Goal: Download file/media

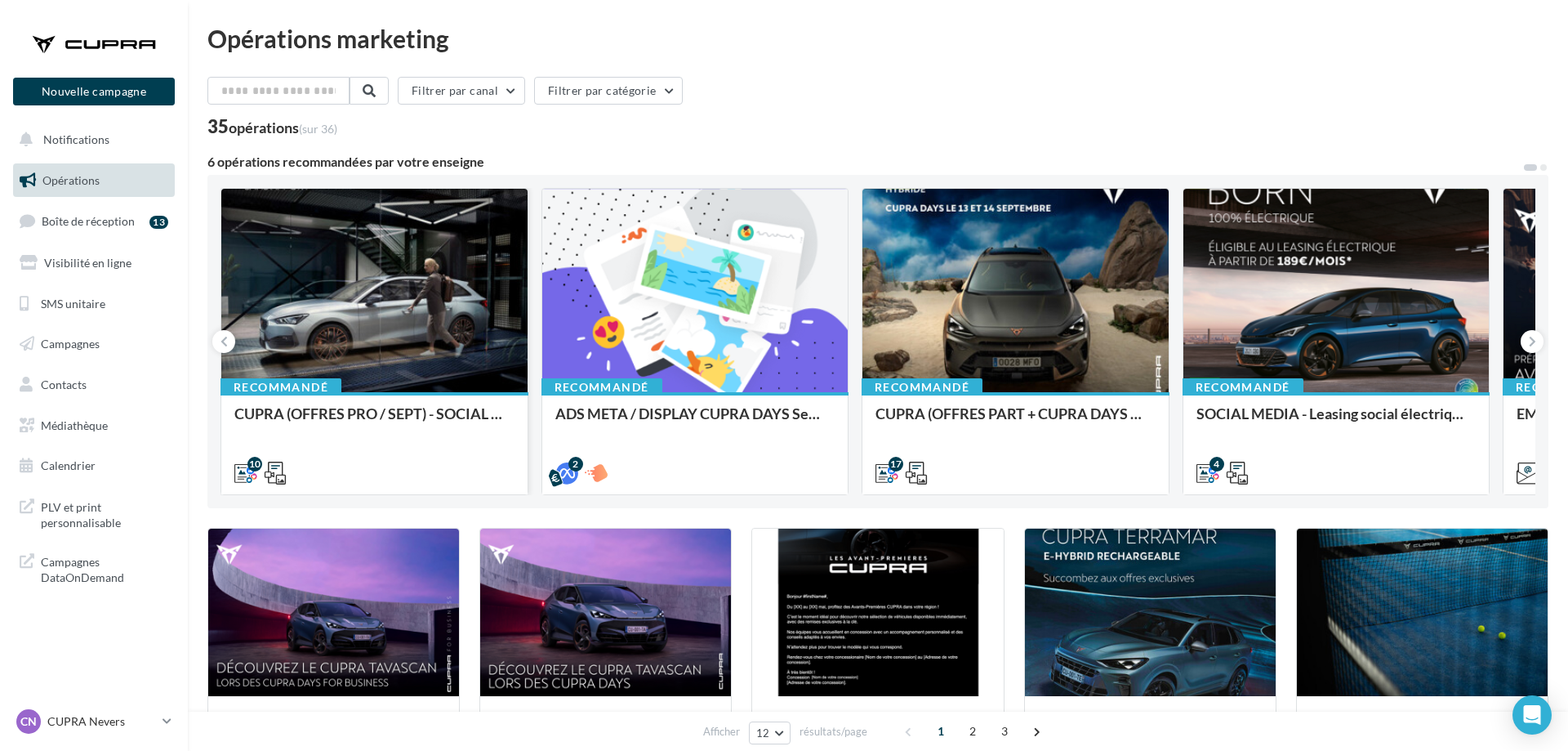
click at [424, 251] on div at bounding box center [375, 291] width 307 height 205
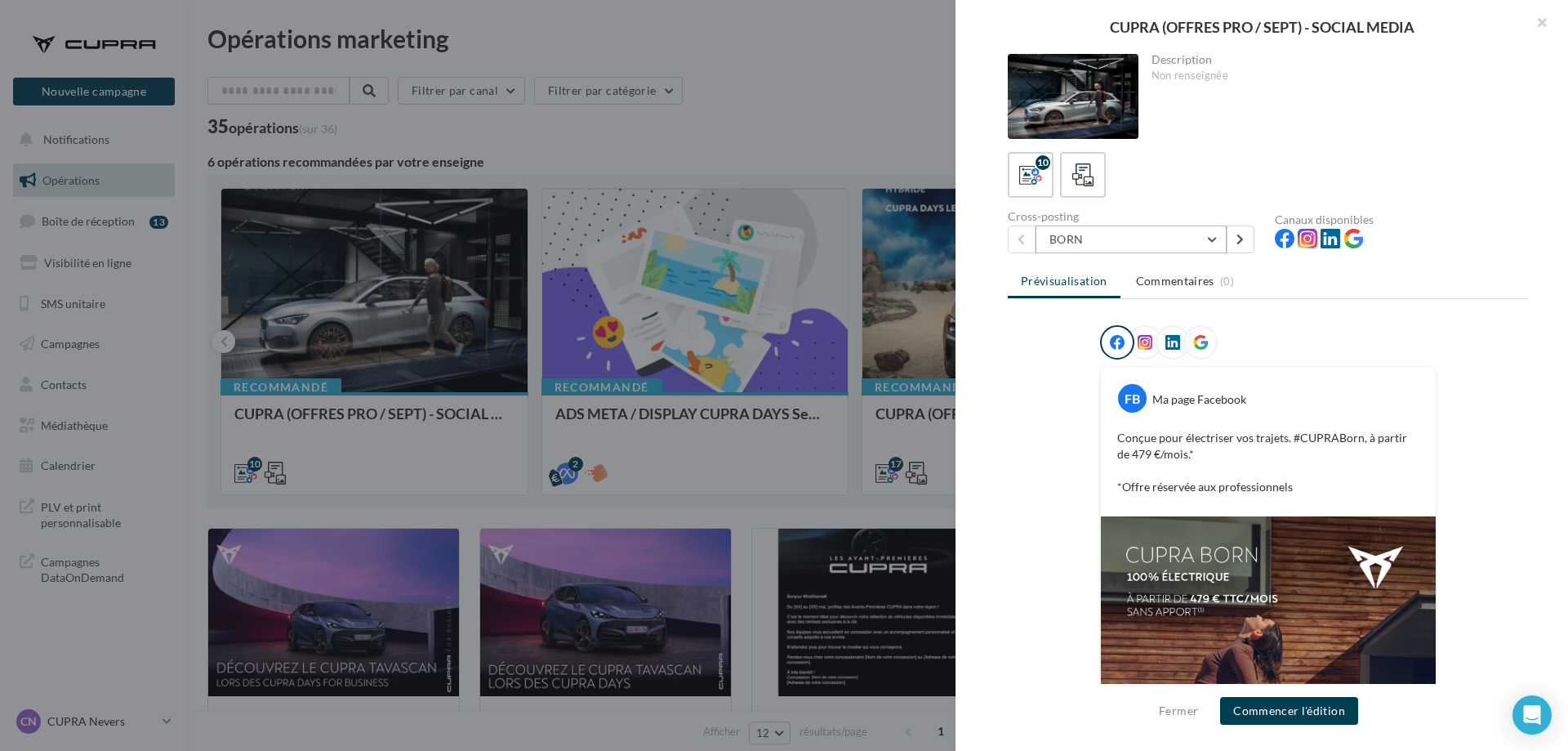
click at [1122, 227] on button "BORN" at bounding box center [1131, 239] width 191 height 28
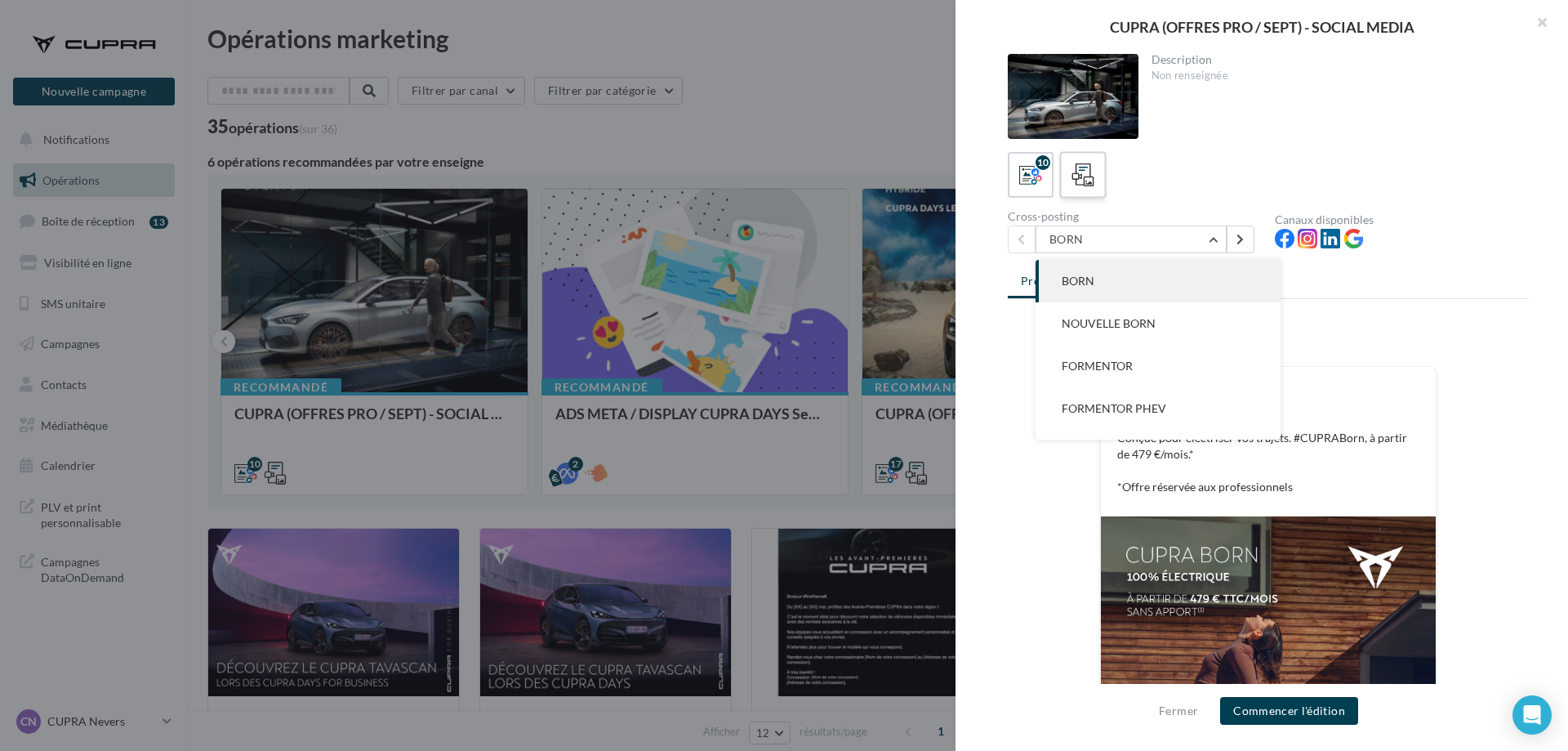
click at [1106, 174] on div "10" at bounding box center [1269, 174] width 521 height 46
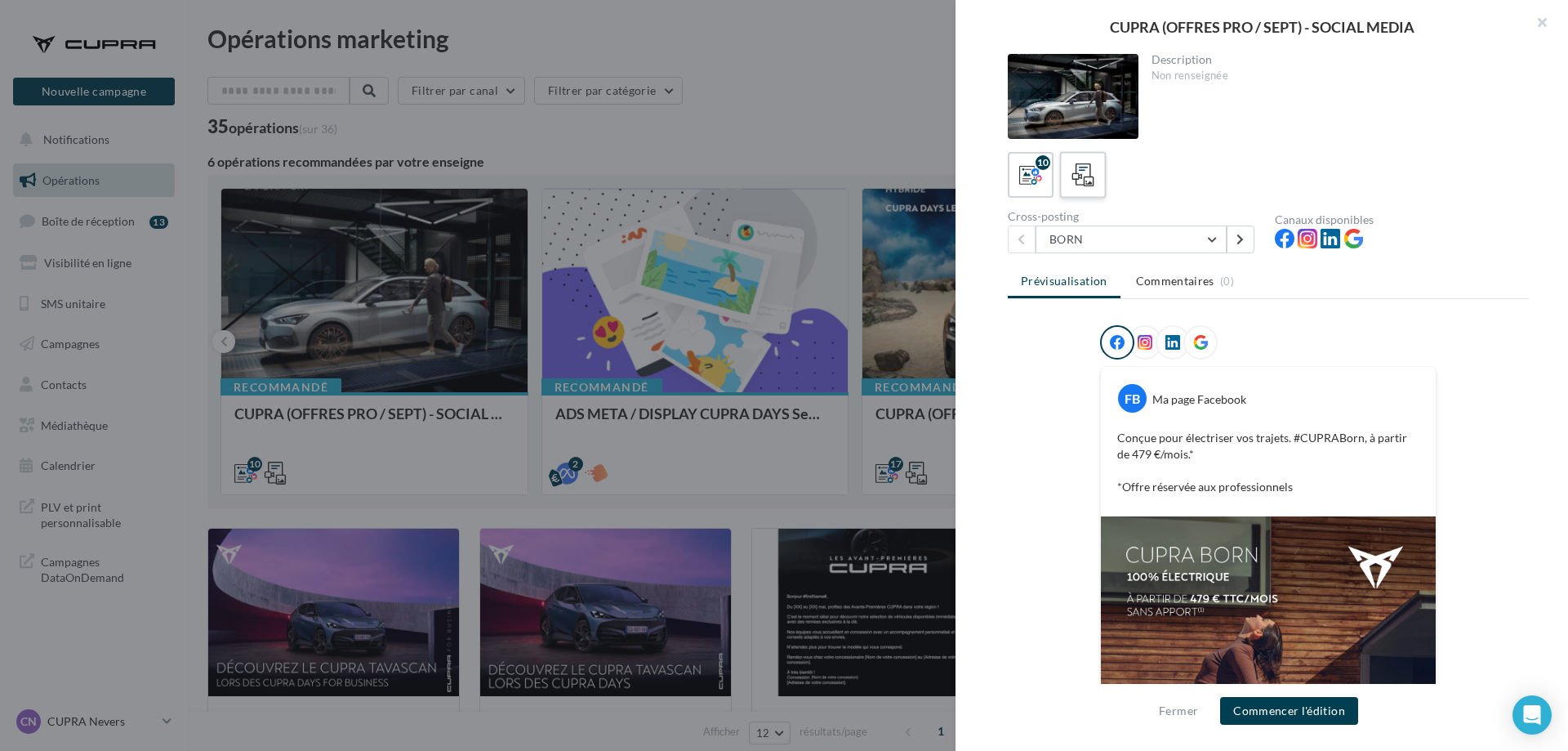
click at [1060, 168] on label at bounding box center [1083, 174] width 47 height 47
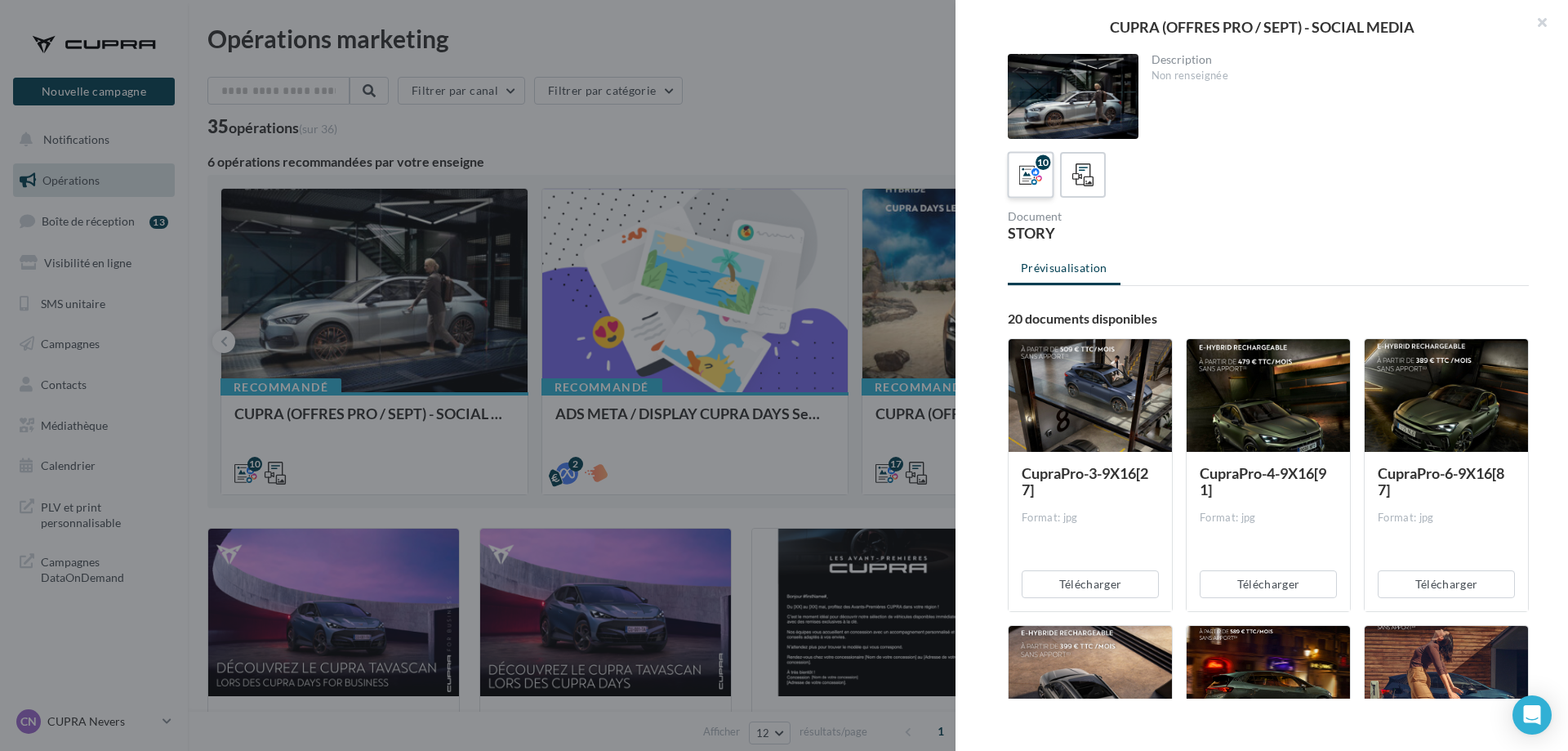
click at [1046, 168] on div "10" at bounding box center [1043, 163] width 15 height 15
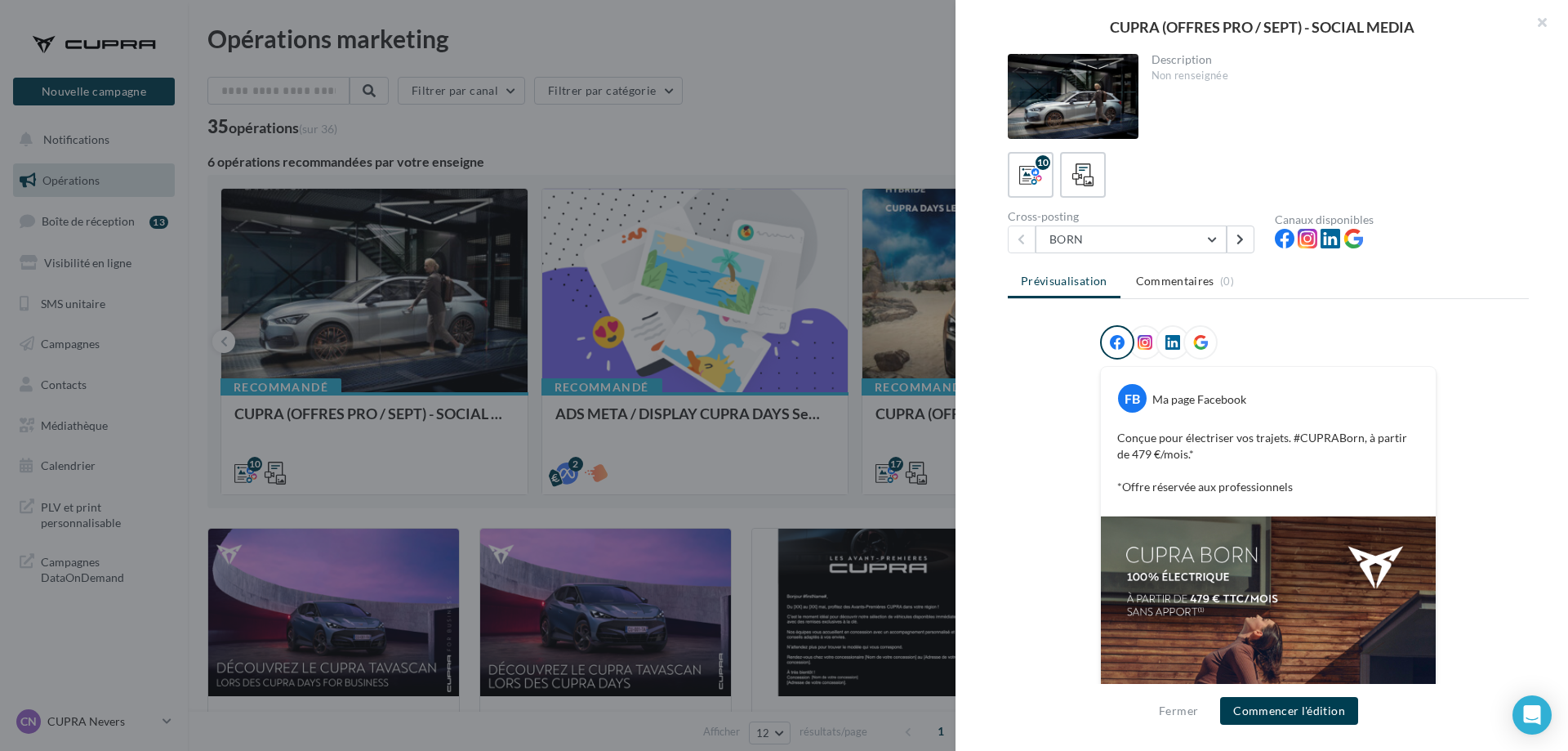
click at [644, 153] on div at bounding box center [784, 376] width 1568 height 751
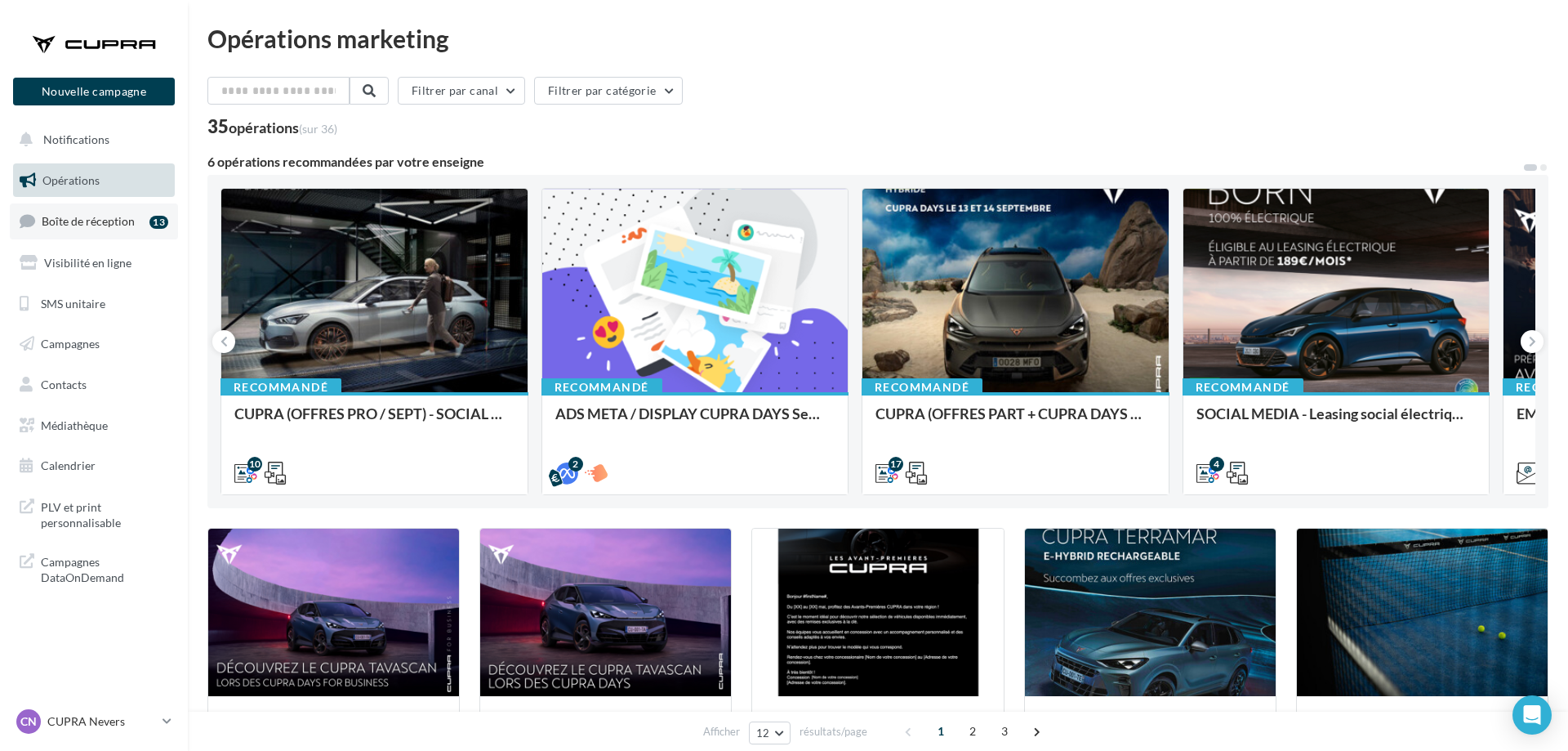
click at [92, 221] on span "Boîte de réception" at bounding box center [88, 220] width 93 height 14
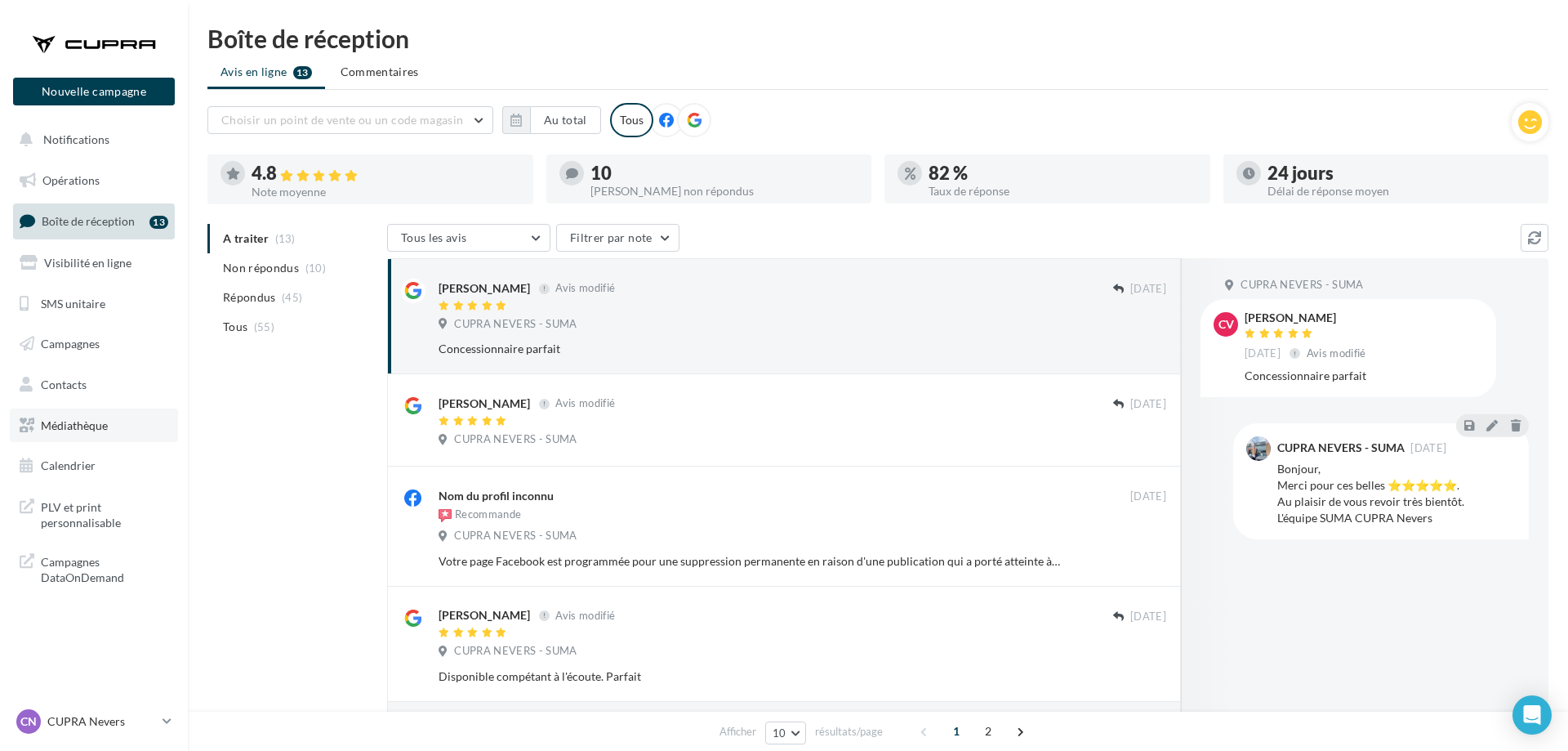
click at [73, 420] on span "Médiathèque" at bounding box center [75, 425] width 67 height 14
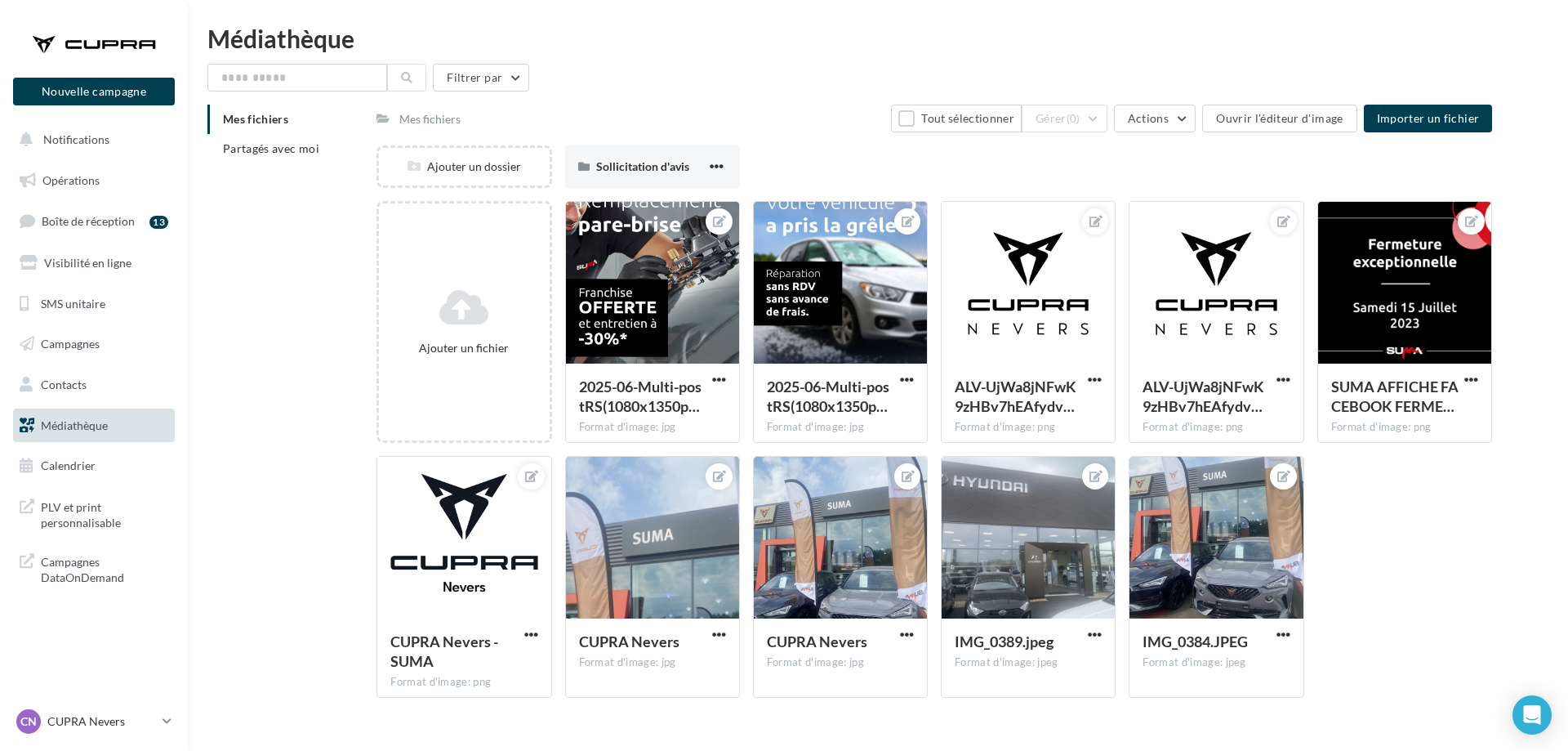
click at [266, 169] on div "Mes fichiers Partagés avec moi" at bounding box center [292, 141] width 169 height 72
click at [272, 159] on li "Partagés avec moi" at bounding box center [286, 148] width 156 height 29
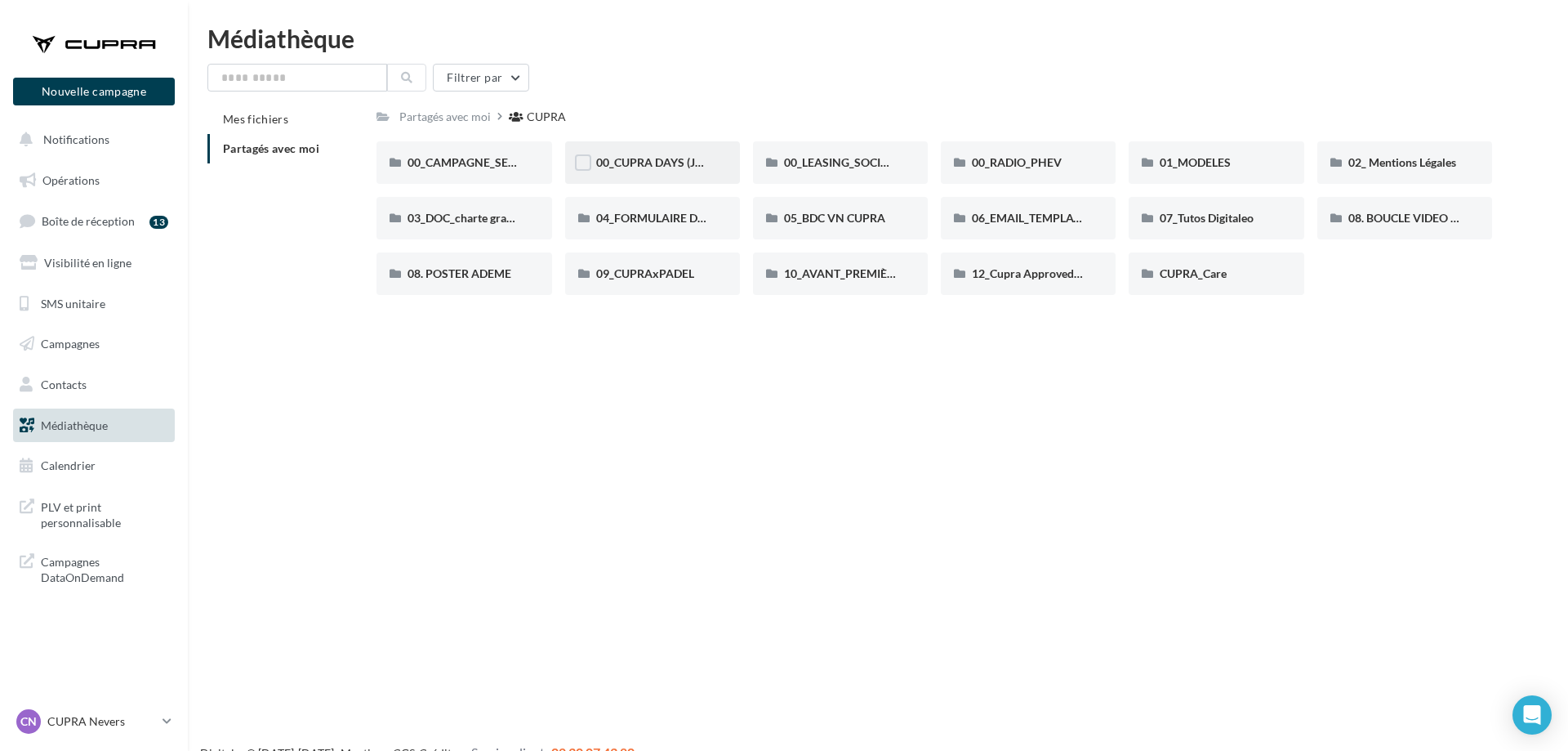
click at [670, 155] on div "00_CUPRA DAYS (JPO)" at bounding box center [653, 162] width 113 height 16
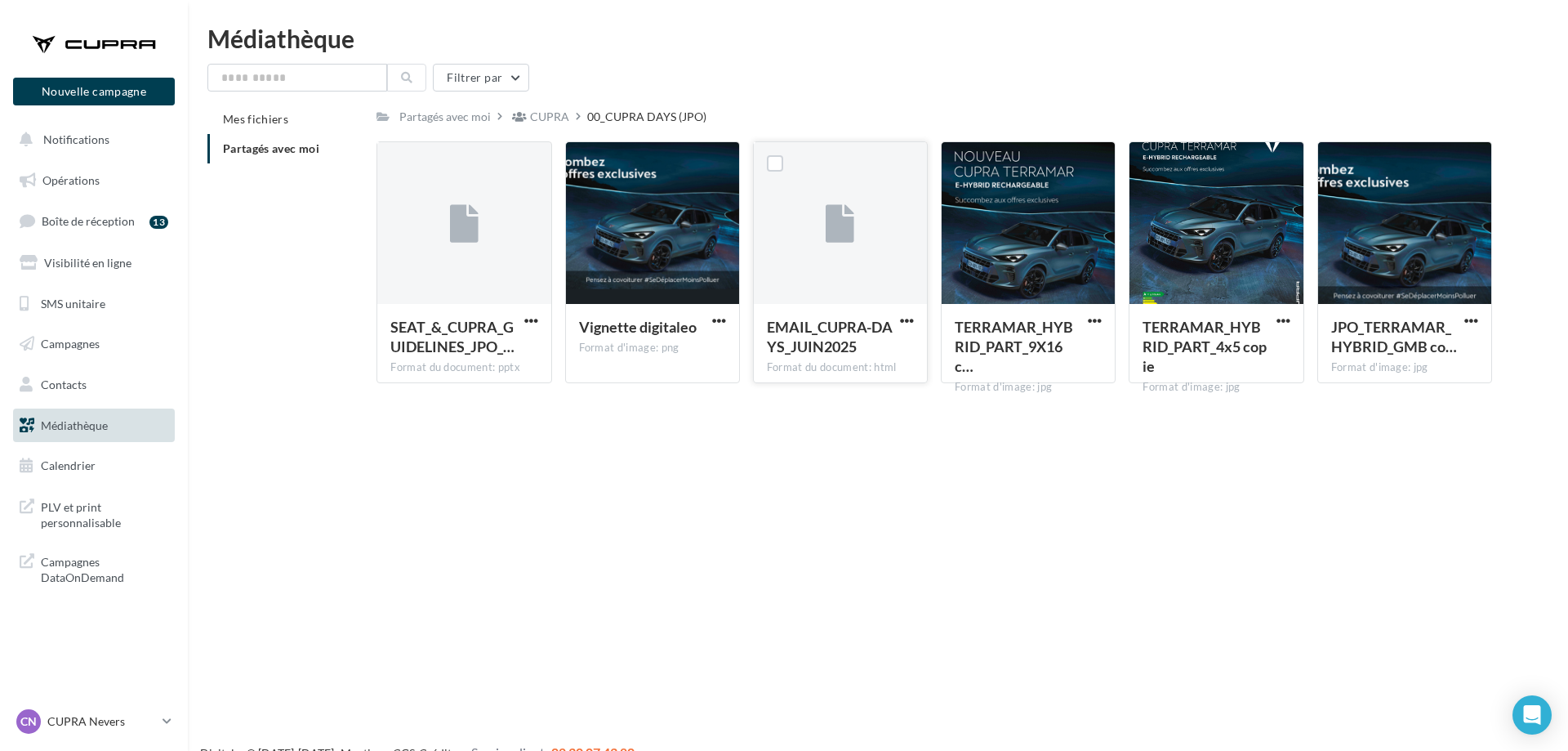
click at [800, 240] on div at bounding box center [841, 224] width 173 height 163
click at [905, 321] on span "button" at bounding box center [907, 320] width 14 height 14
click at [861, 353] on button "Télécharger" at bounding box center [836, 353] width 163 height 43
click at [554, 124] on div "CUPRA" at bounding box center [550, 117] width 39 height 16
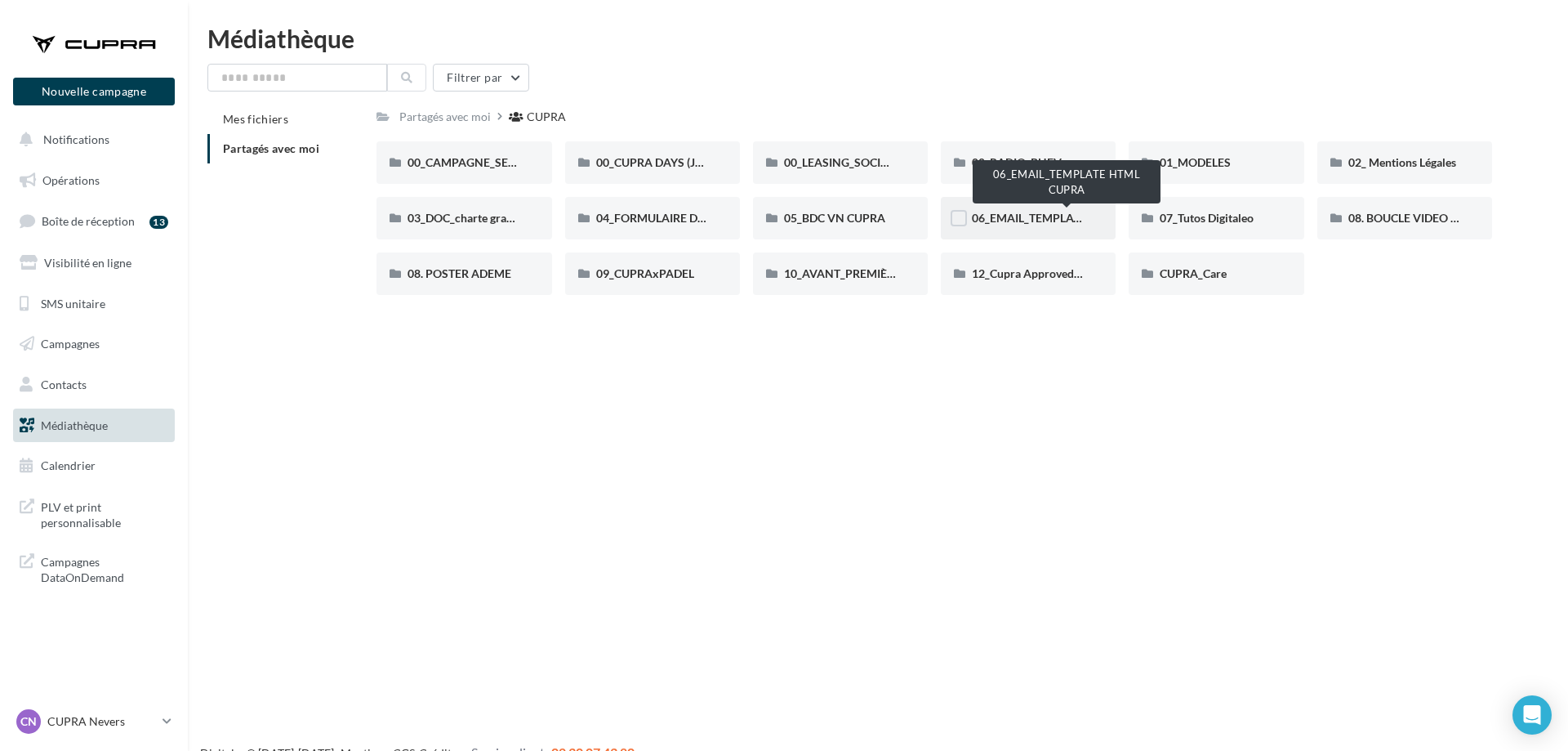
click at [1058, 218] on span "06_EMAIL_TEMPLATE HTML CUPRA" at bounding box center [1067, 217] width 189 height 14
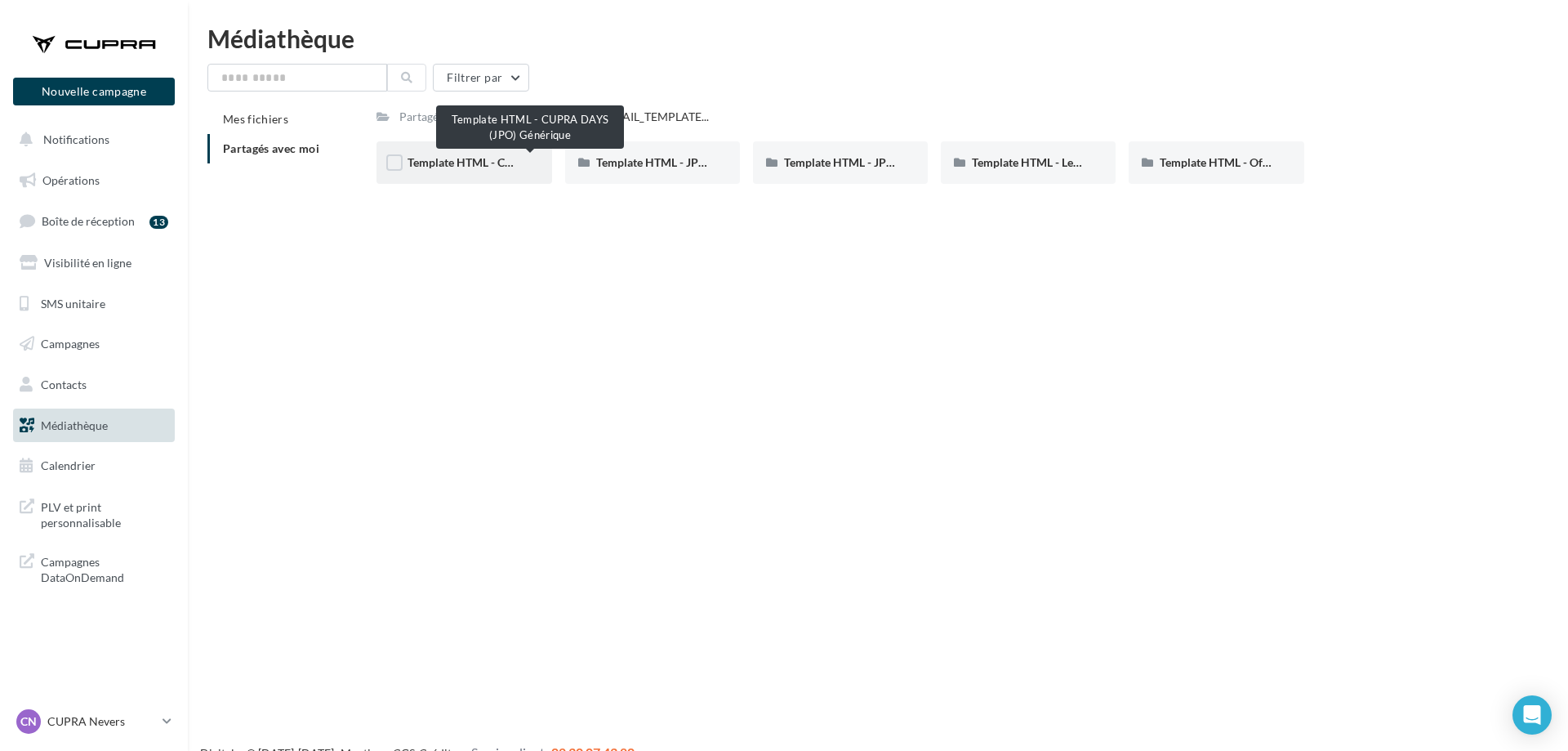
click at [448, 162] on span "Template HTML - CUPRA DAYS (JPO) Générique" at bounding box center [530, 162] width 246 height 14
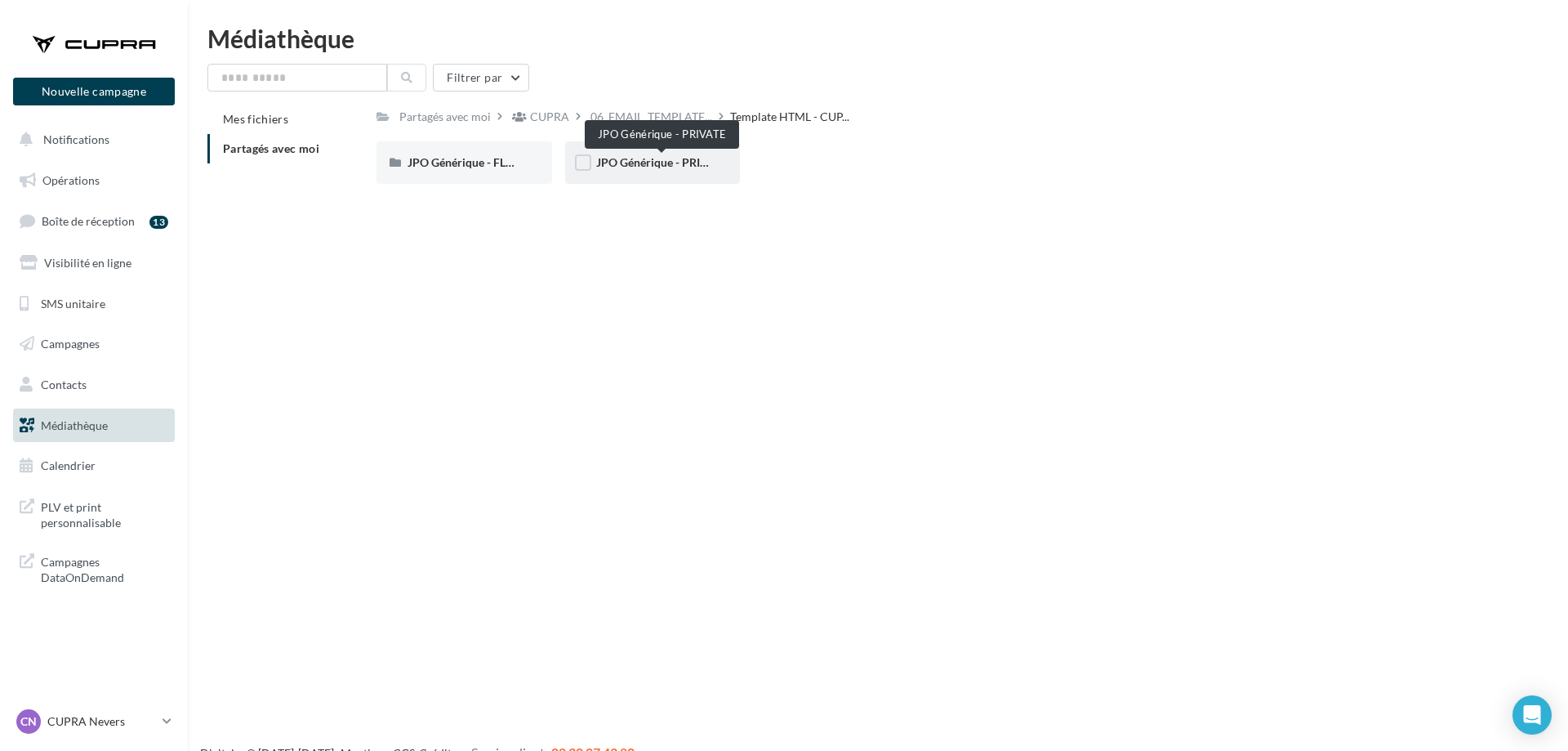
click at [655, 160] on span "JPO Générique - PRIVATE" at bounding box center [662, 162] width 132 height 14
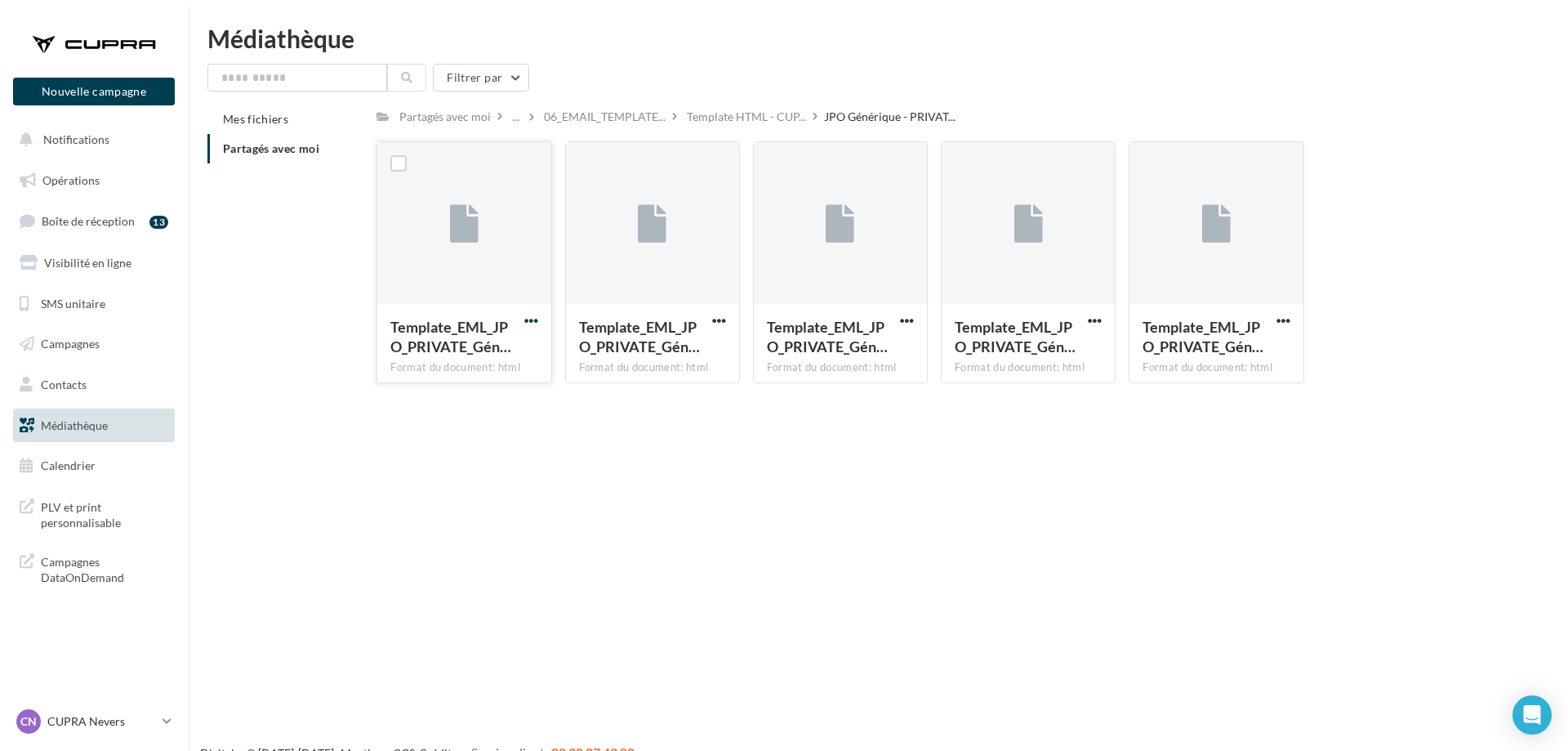
click at [537, 324] on span "button" at bounding box center [531, 320] width 14 height 14
click at [456, 355] on button "Télécharger" at bounding box center [459, 353] width 163 height 43
click at [718, 323] on span "button" at bounding box center [719, 320] width 14 height 14
click at [693, 348] on button "Télécharger" at bounding box center [647, 353] width 163 height 43
click at [448, 121] on div "Partagés avec moi" at bounding box center [445, 117] width 91 height 16
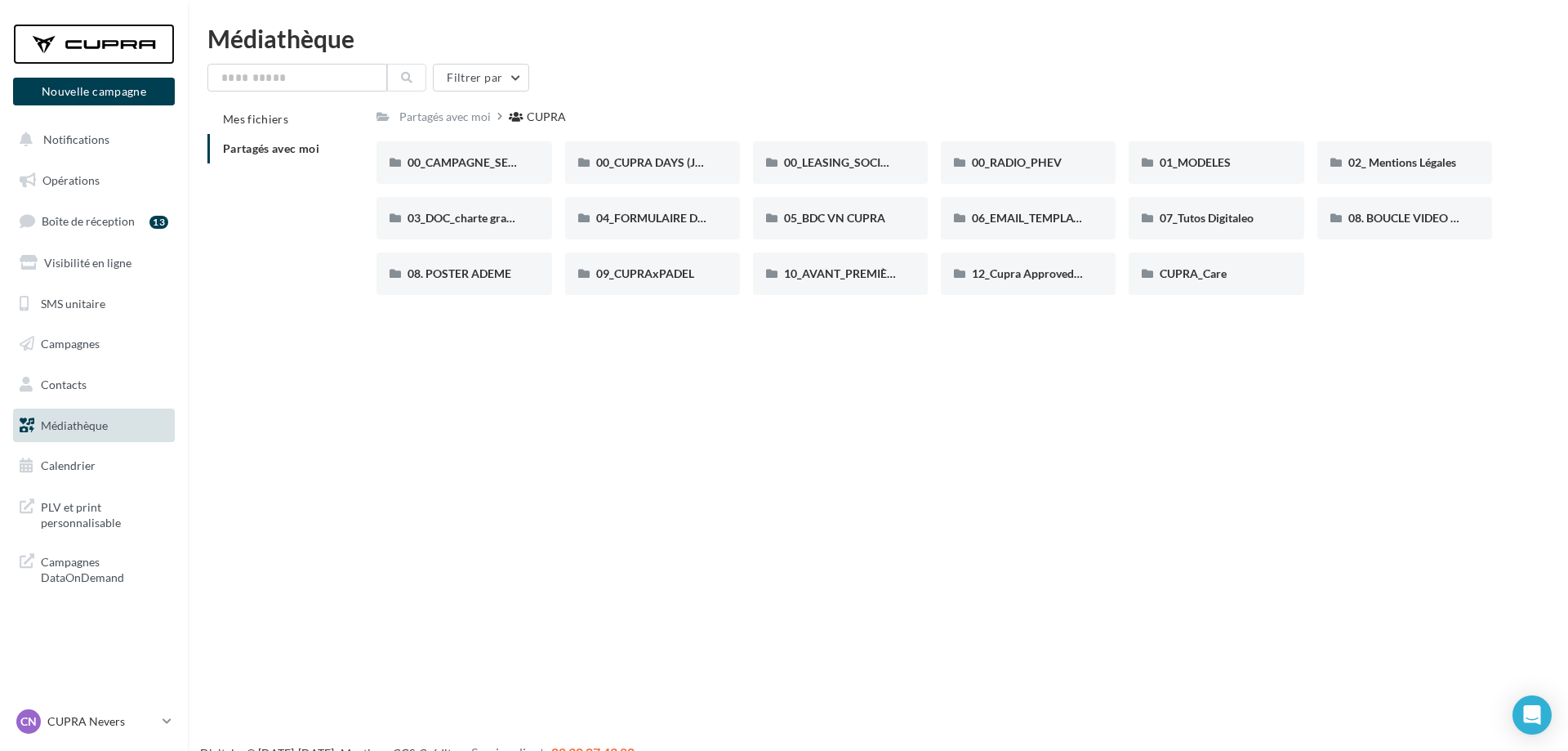
click at [72, 29] on div at bounding box center [94, 44] width 131 height 41
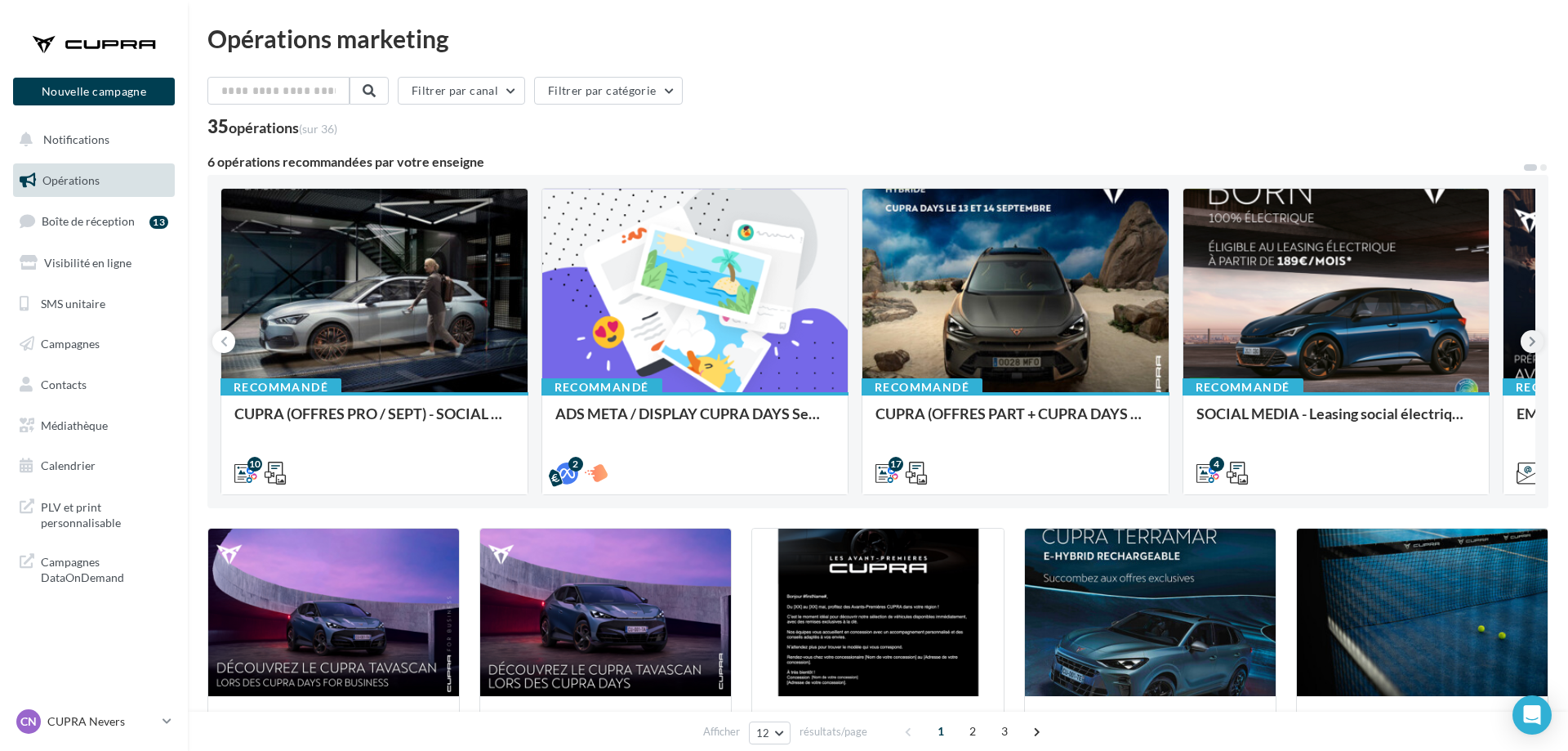
click at [1530, 339] on icon at bounding box center [1533, 341] width 8 height 16
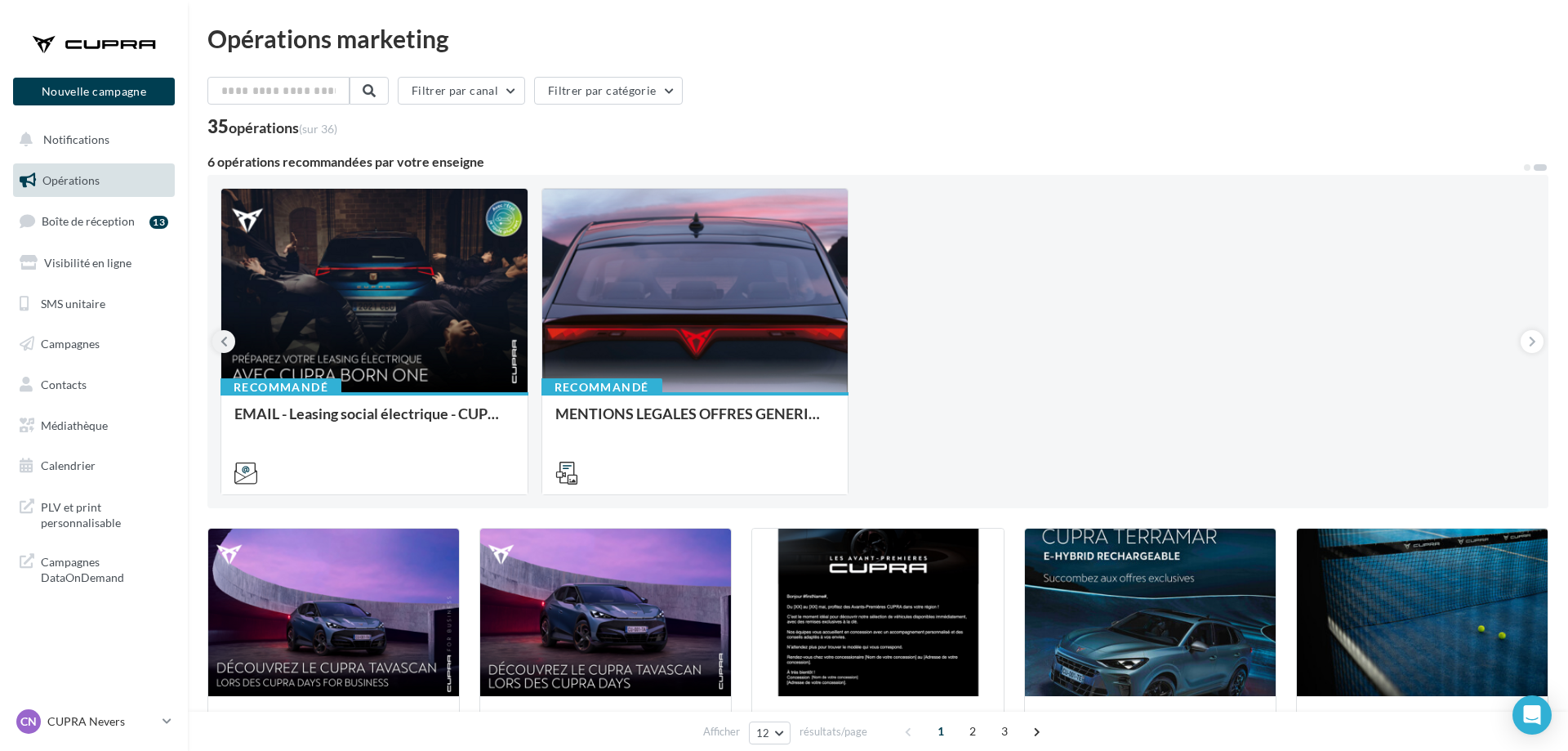
click at [229, 341] on button at bounding box center [223, 341] width 23 height 23
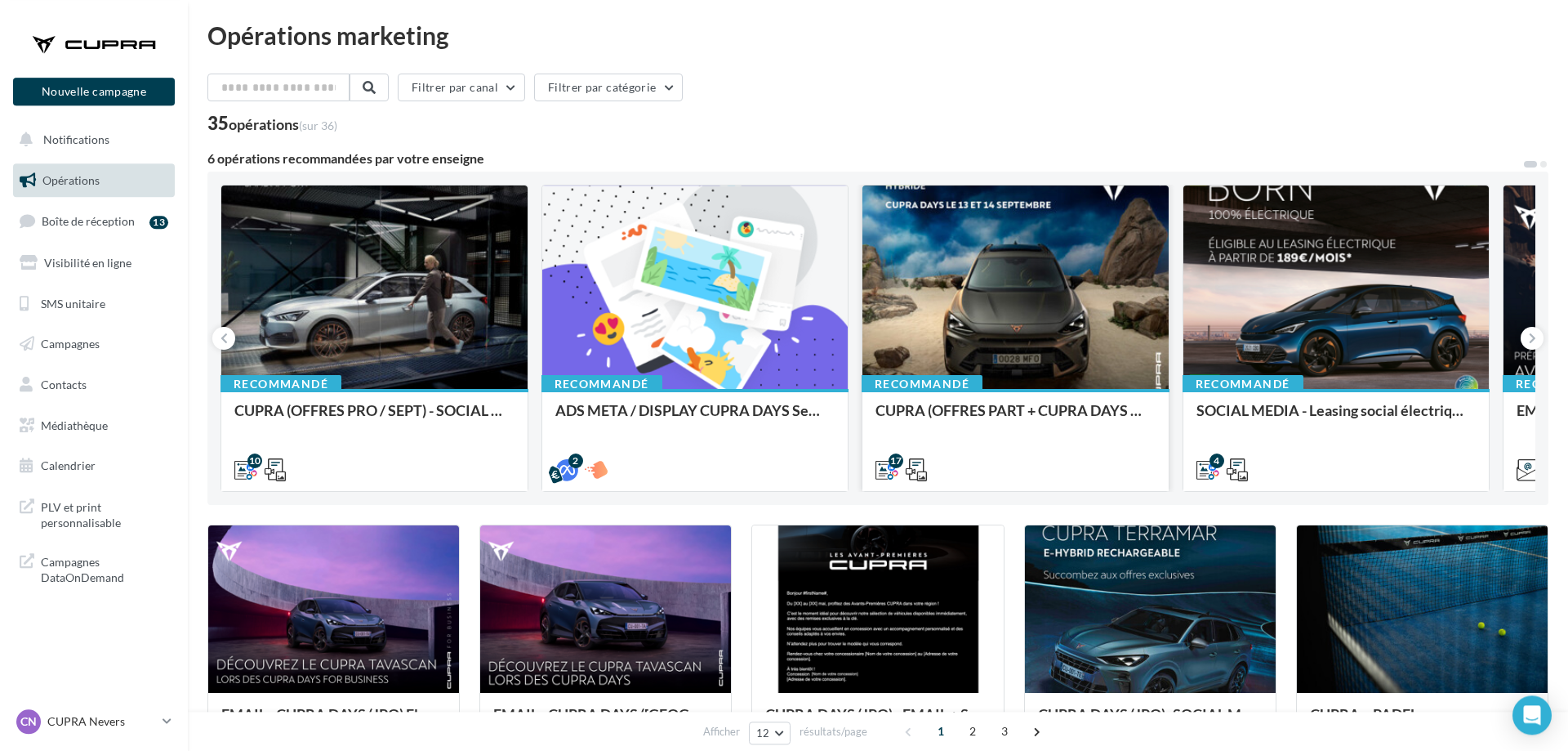
scroll to position [250, 0]
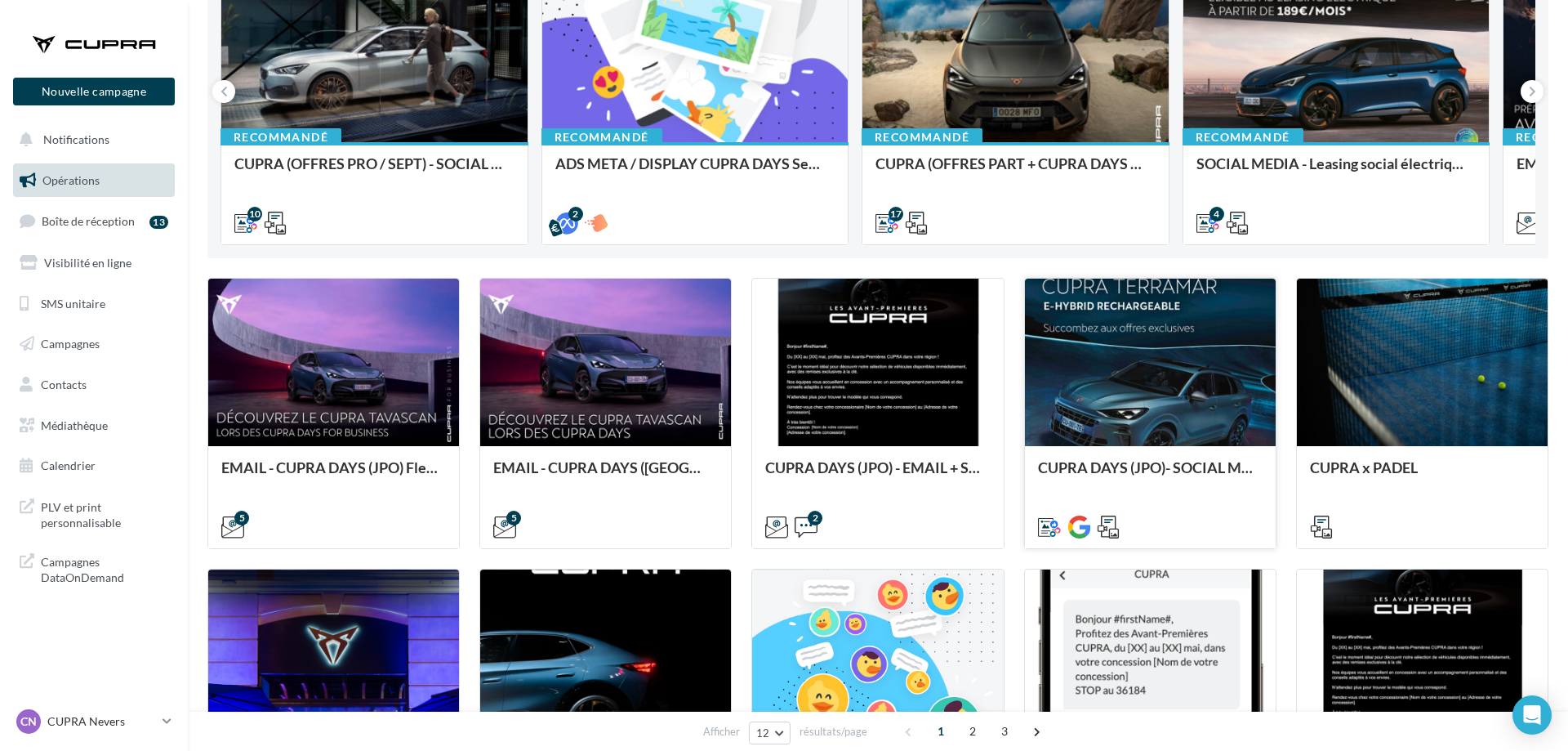
click at [1125, 382] on div at bounding box center [1150, 362] width 251 height 168
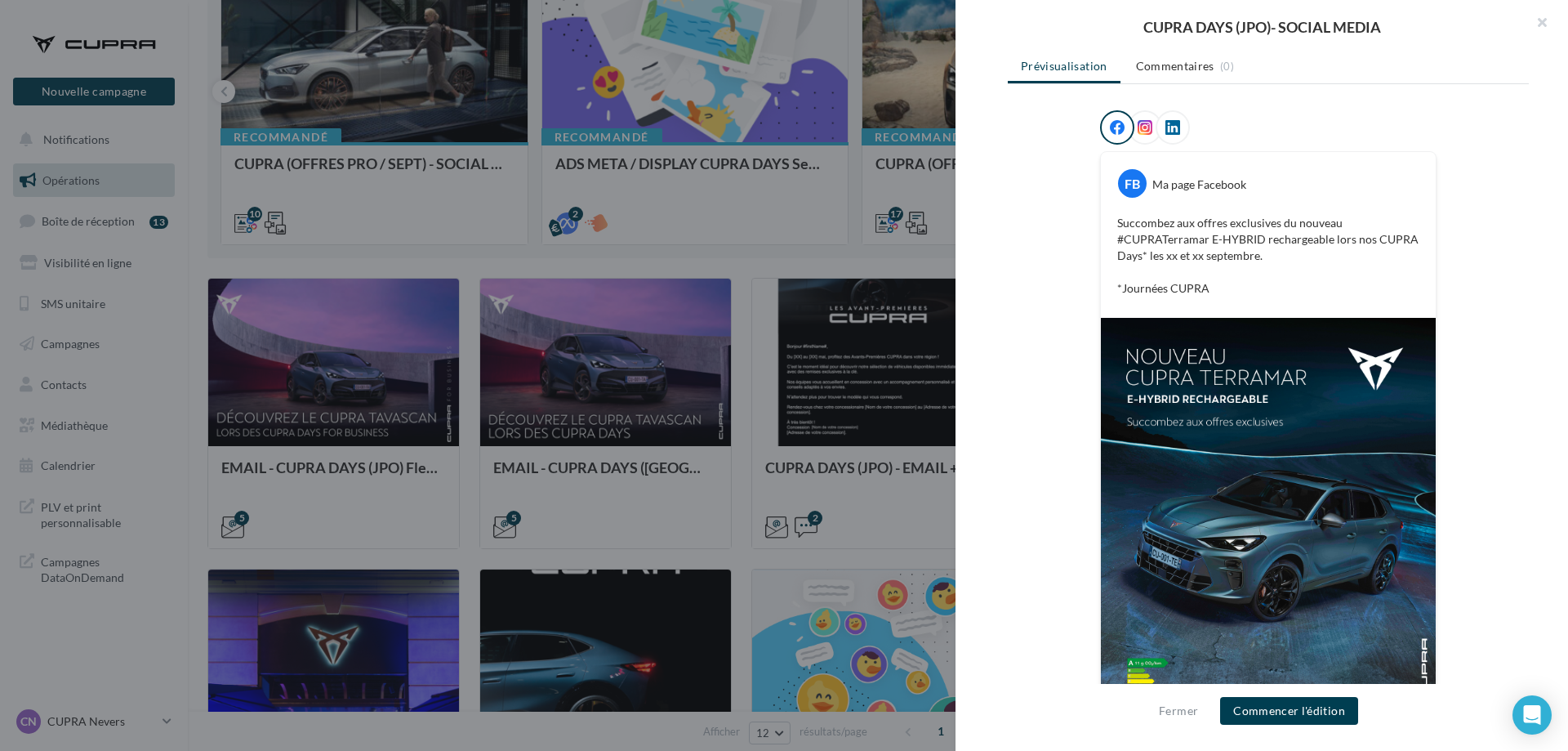
scroll to position [184, 0]
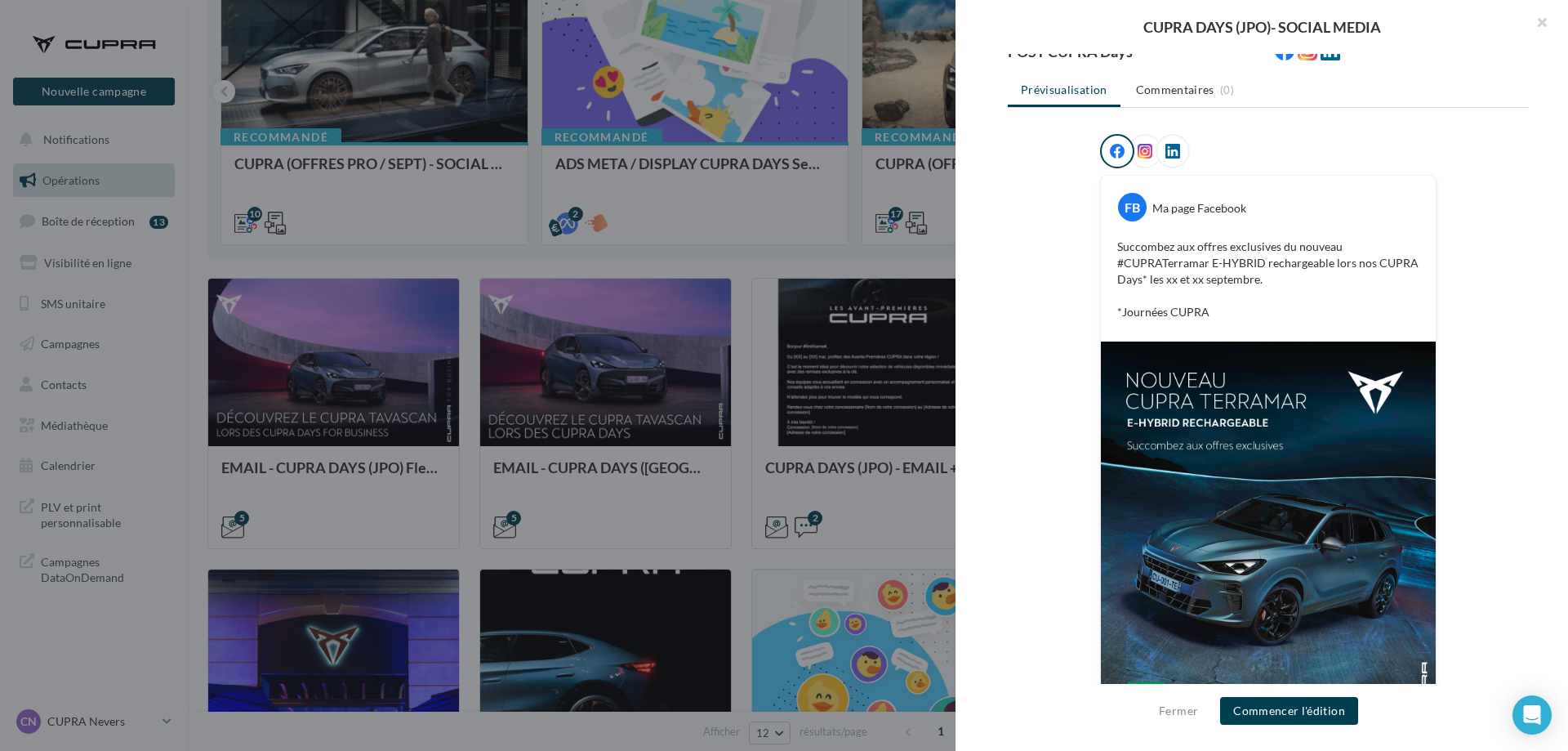
click at [1141, 145] on icon at bounding box center [1146, 152] width 15 height 15
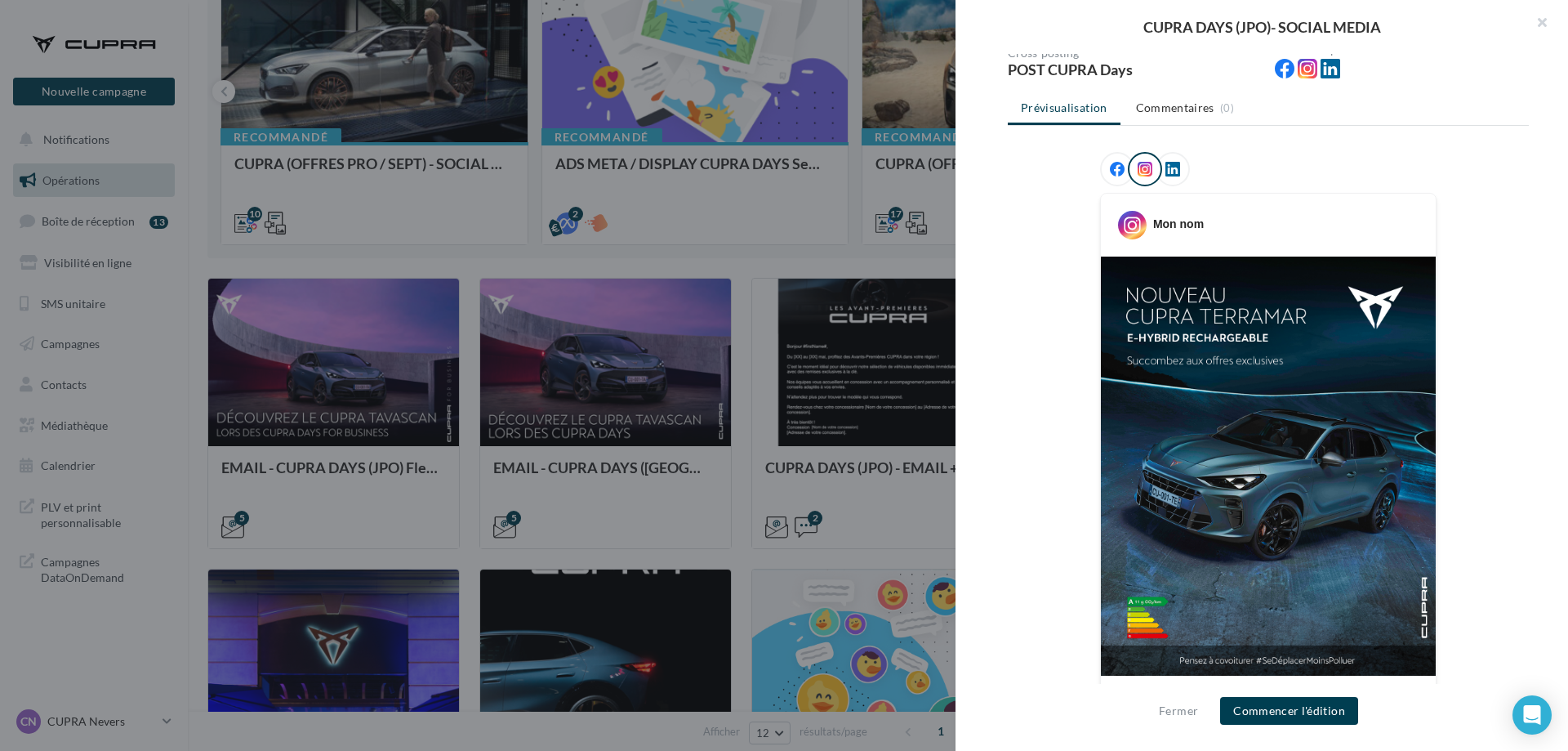
scroll to position [83, 0]
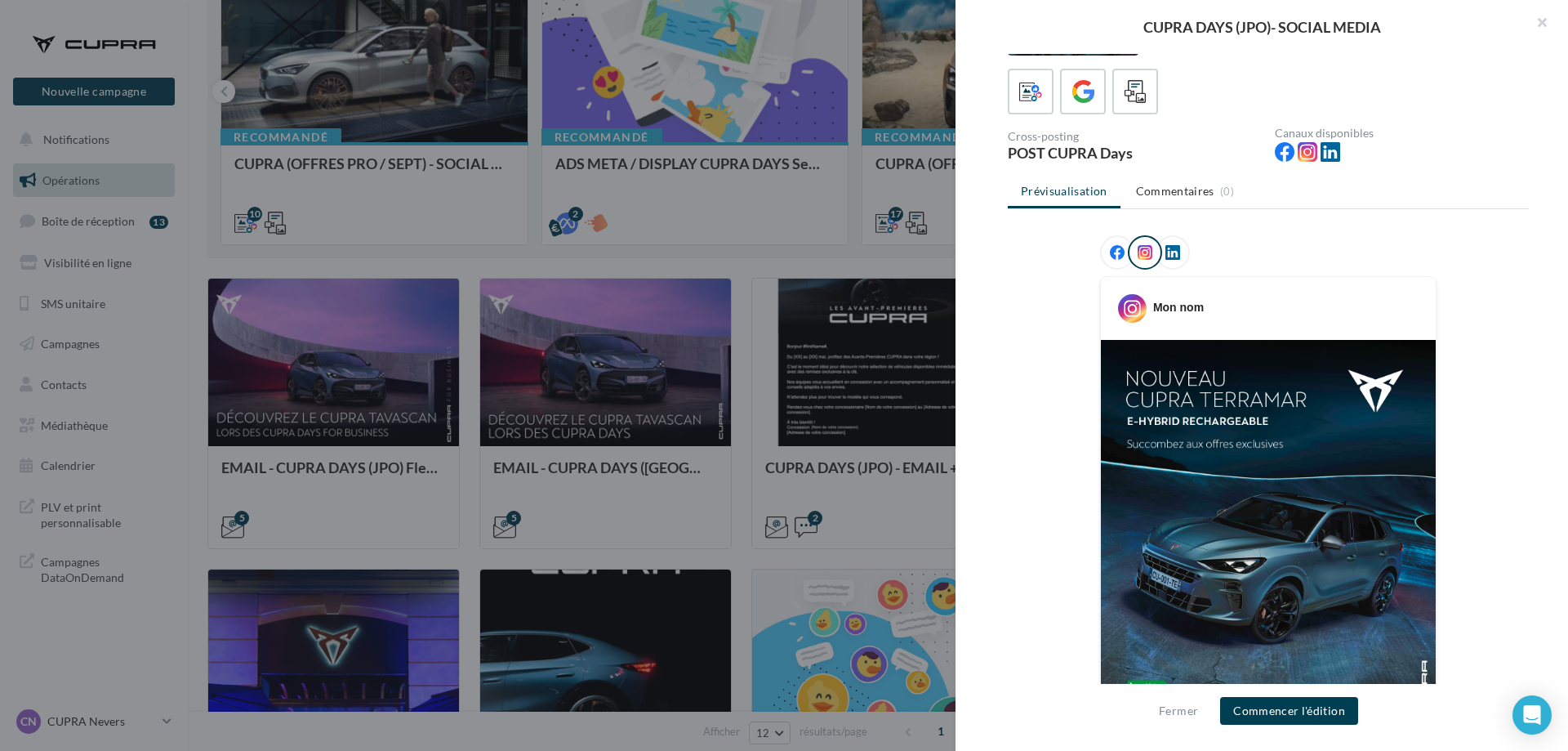
click at [1171, 258] on icon at bounding box center [1173, 252] width 15 height 15
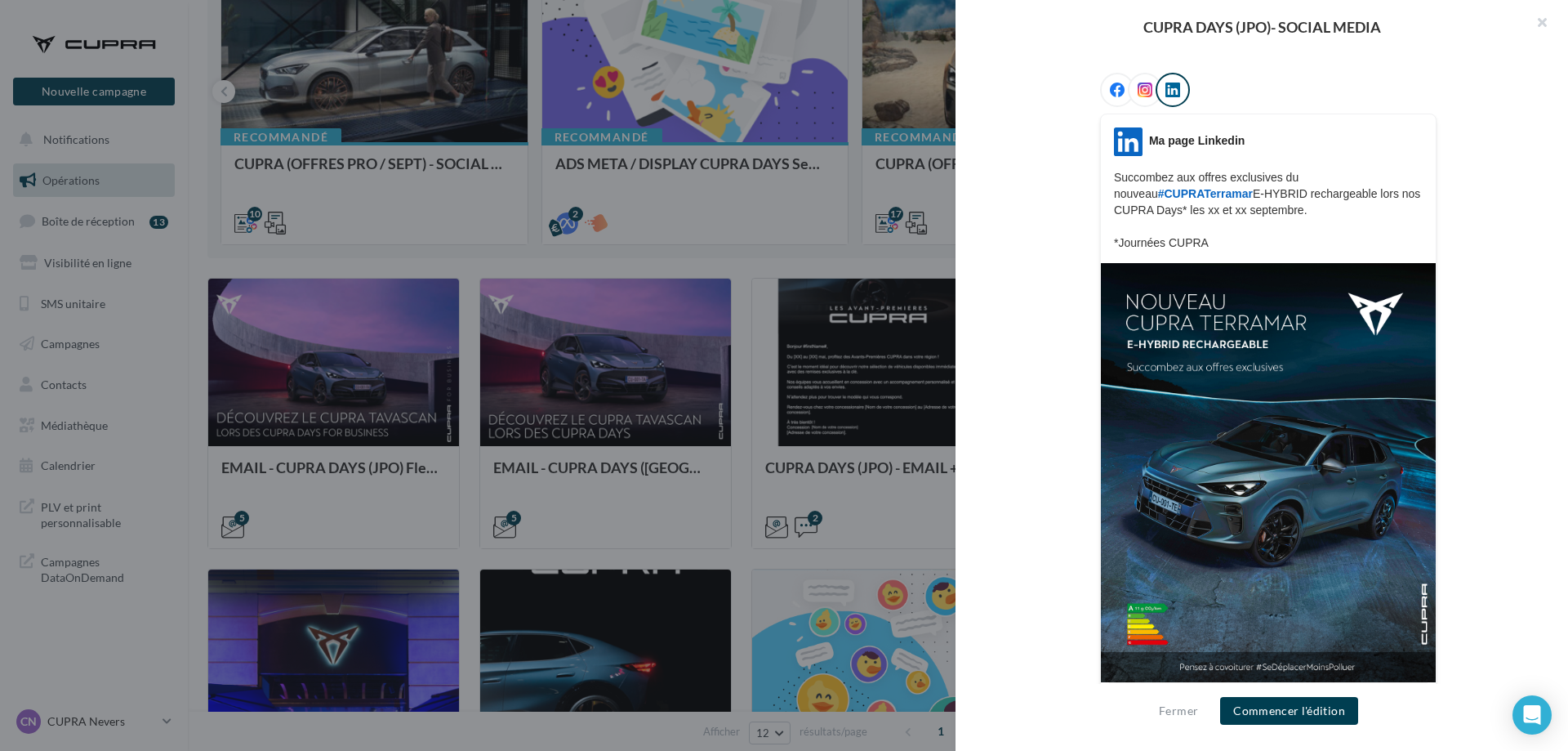
scroll to position [296, 0]
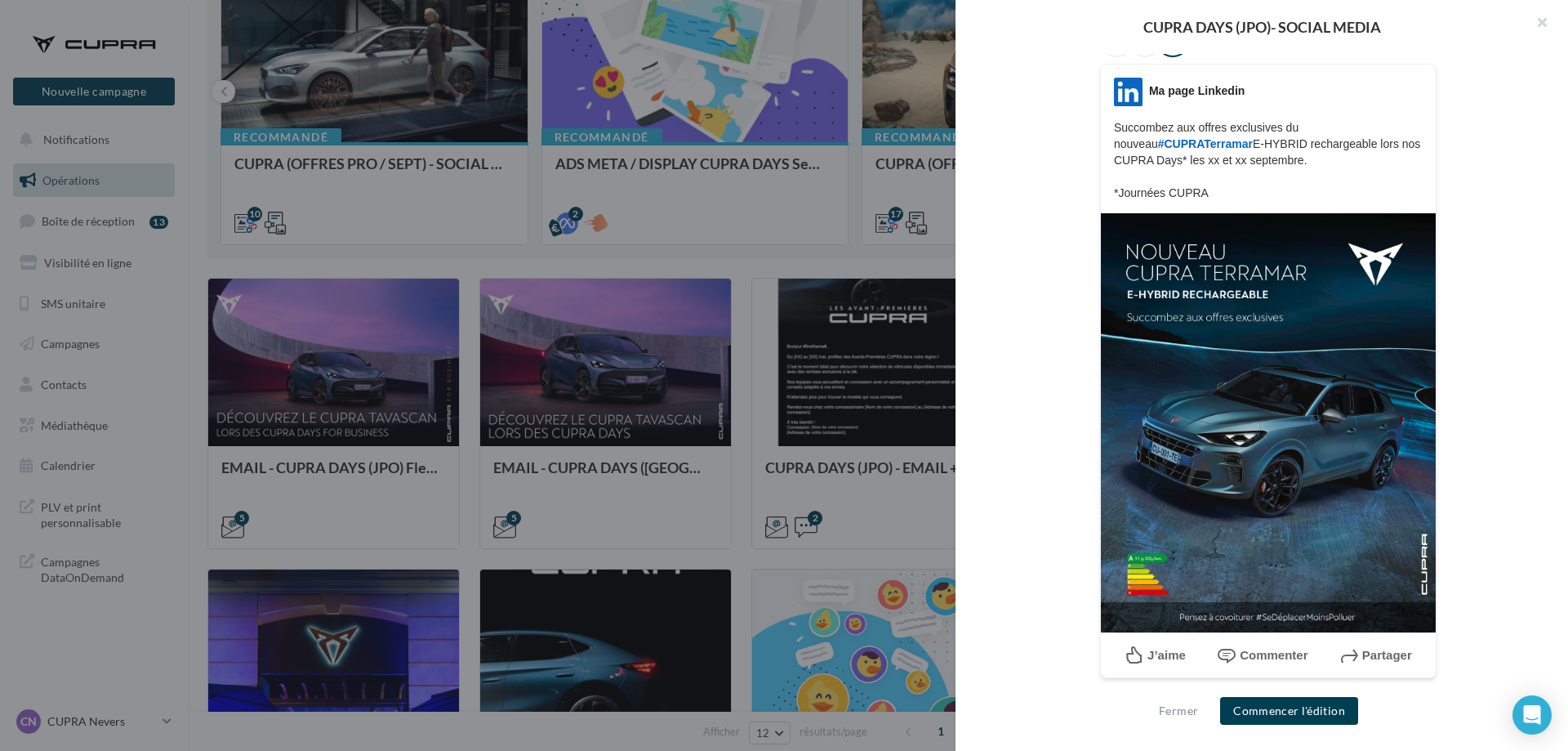
click at [940, 272] on div at bounding box center [784, 376] width 1568 height 751
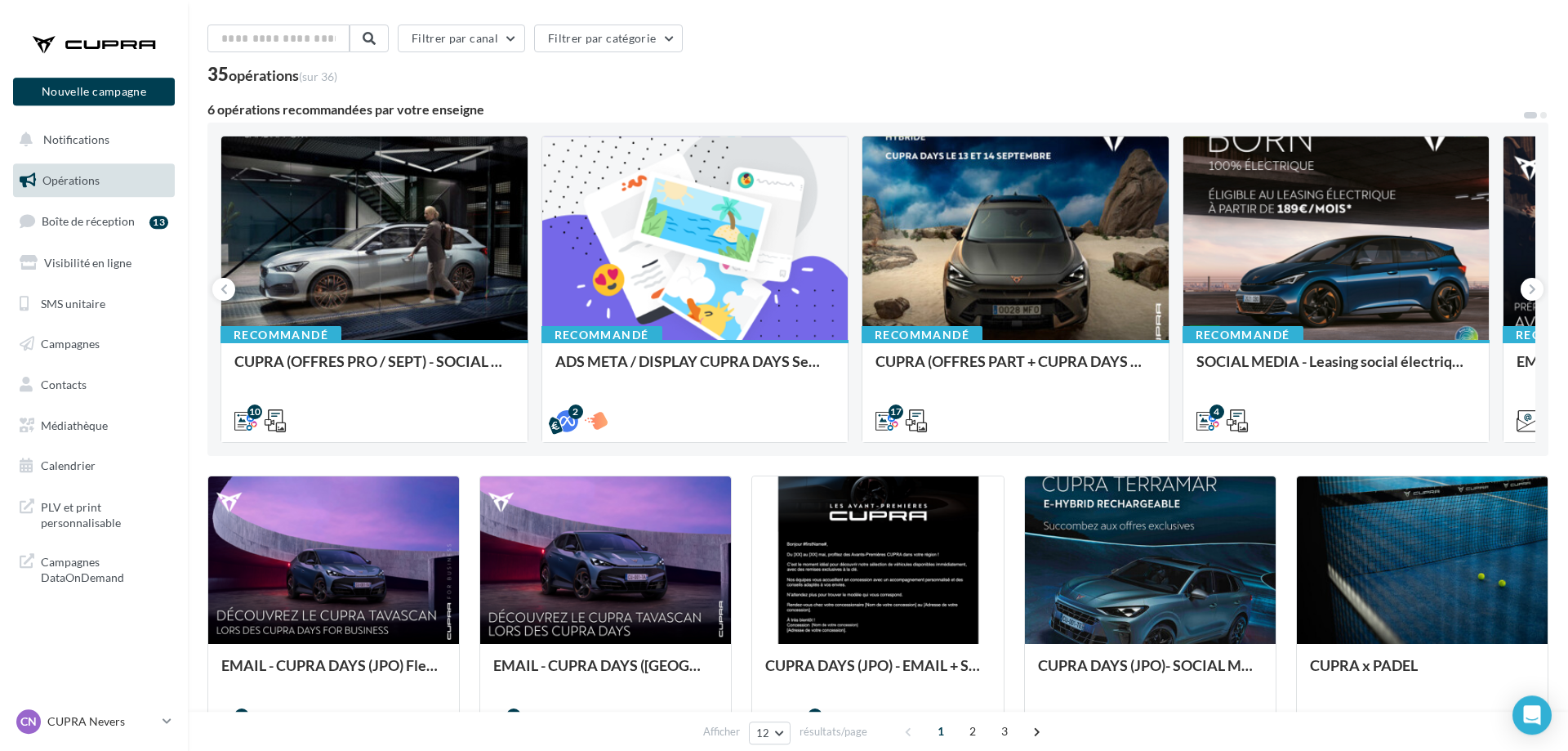
scroll to position [15, 0]
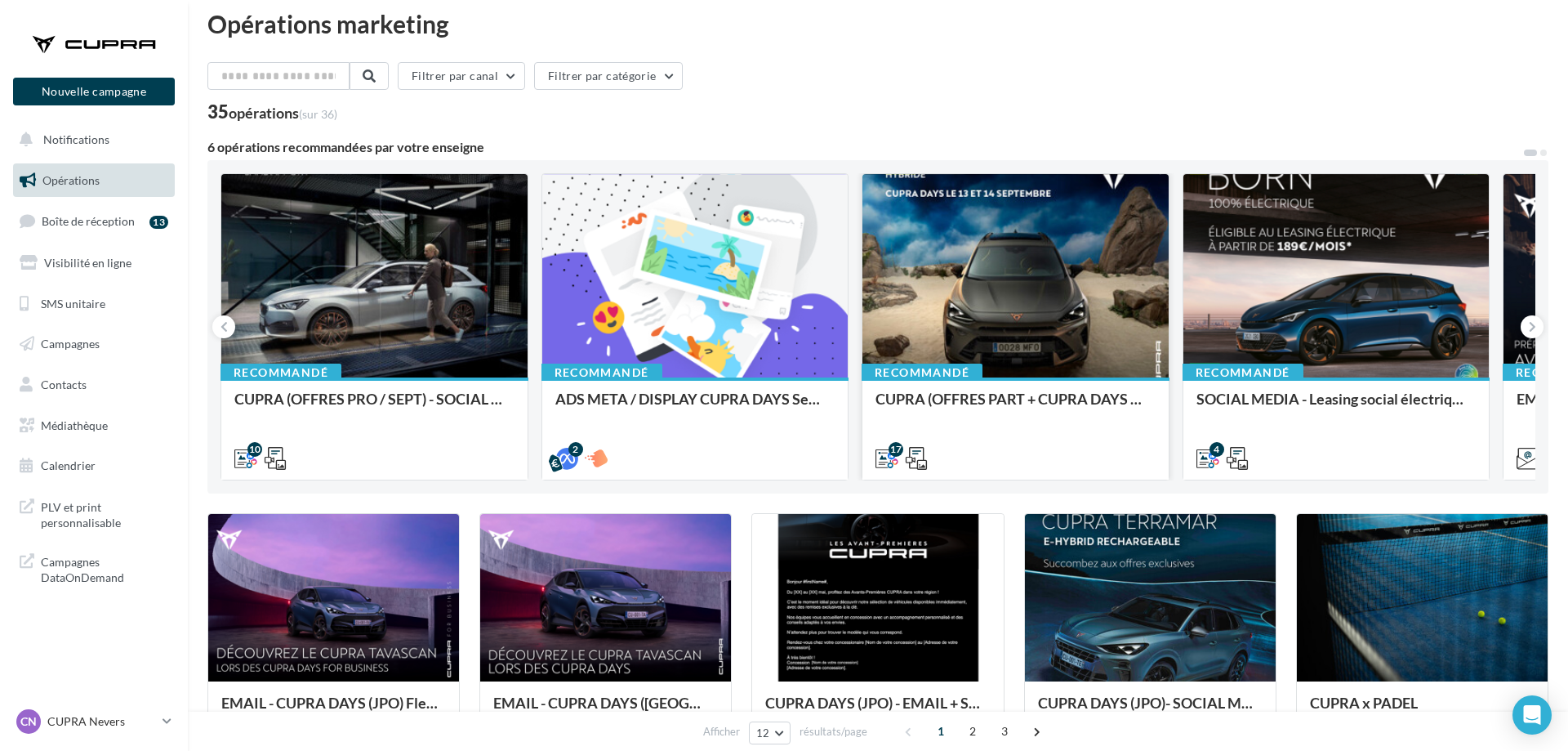
click at [965, 292] on div at bounding box center [1016, 277] width 307 height 205
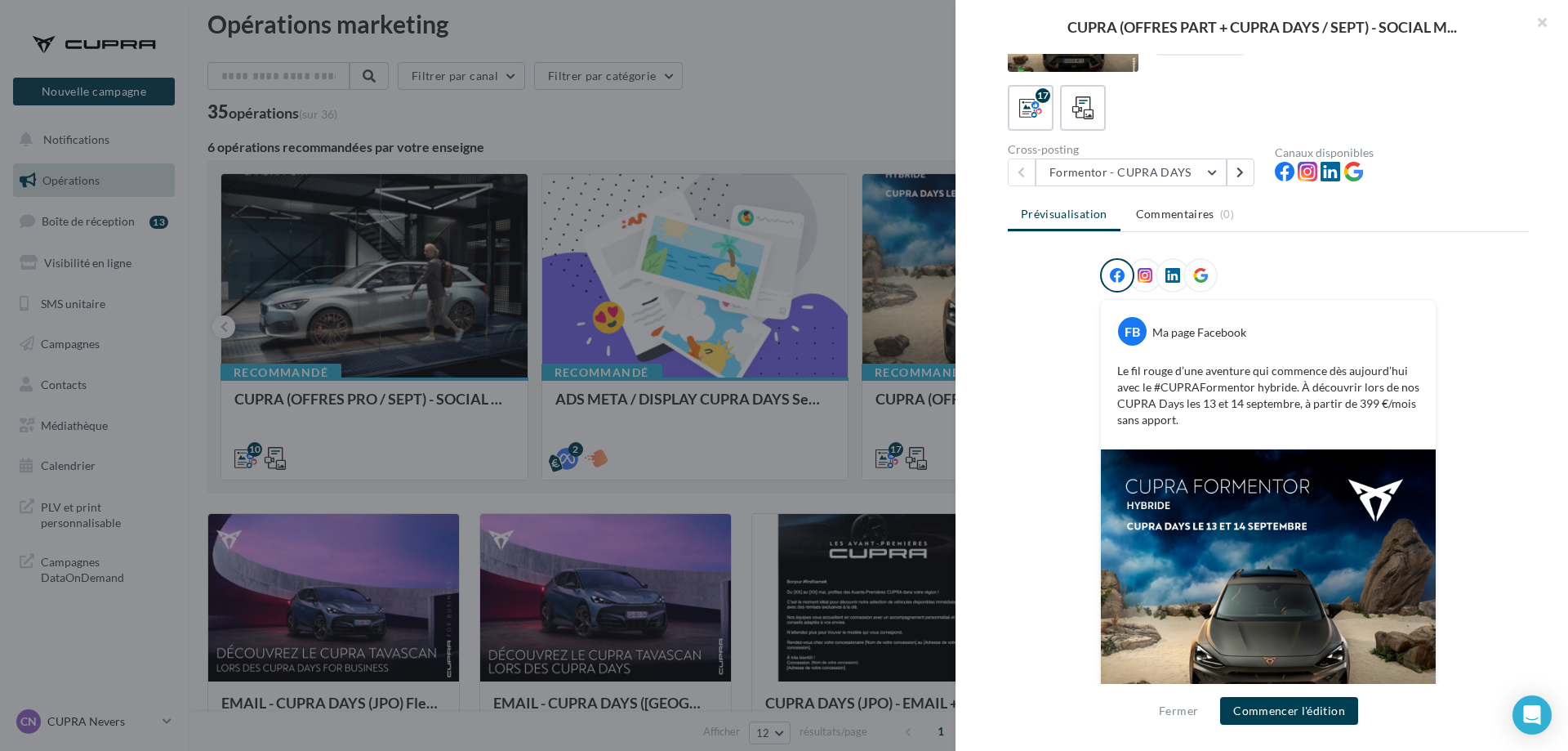
scroll to position [0, 0]
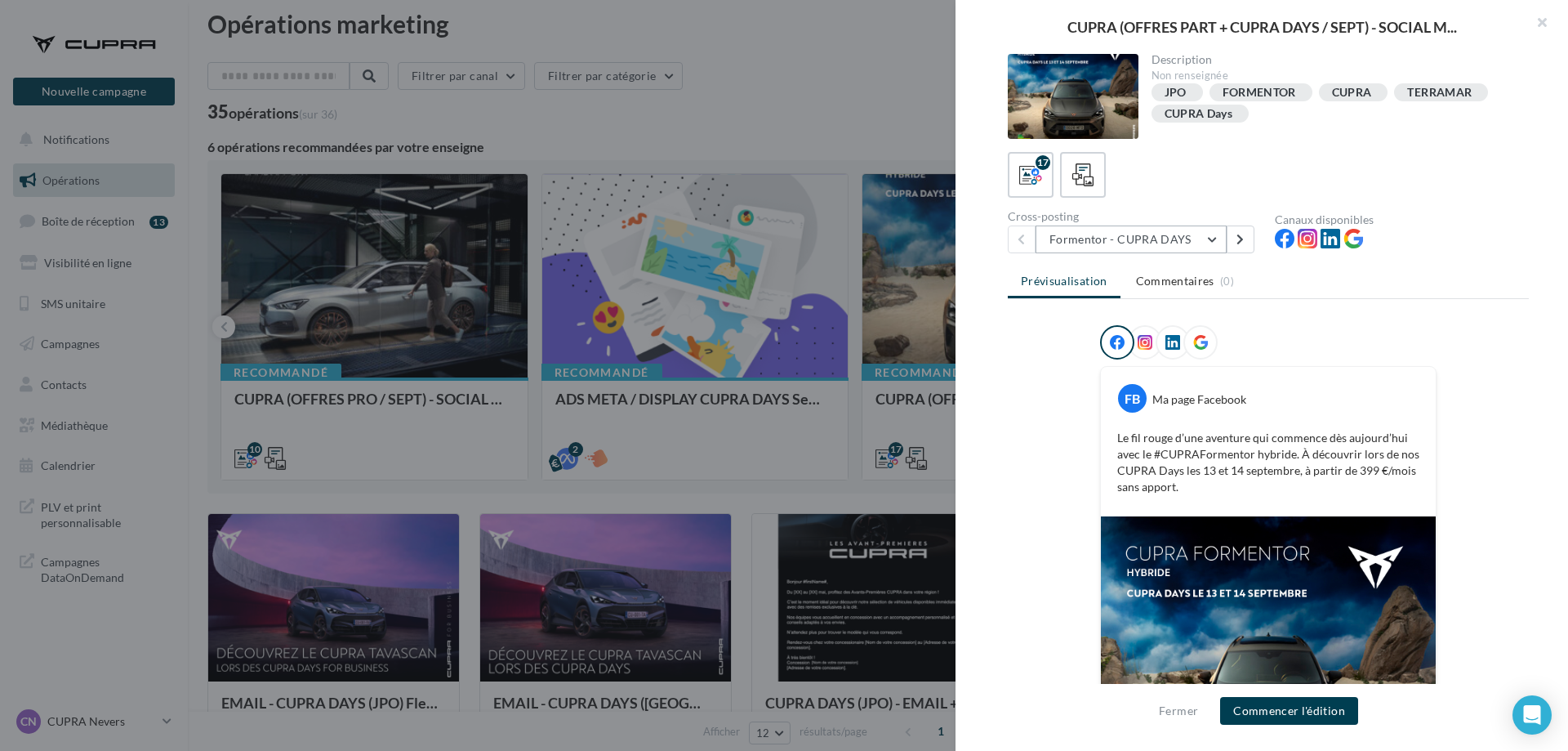
click at [1179, 243] on button "Formentor - CUPRA DAYS" at bounding box center [1131, 239] width 191 height 28
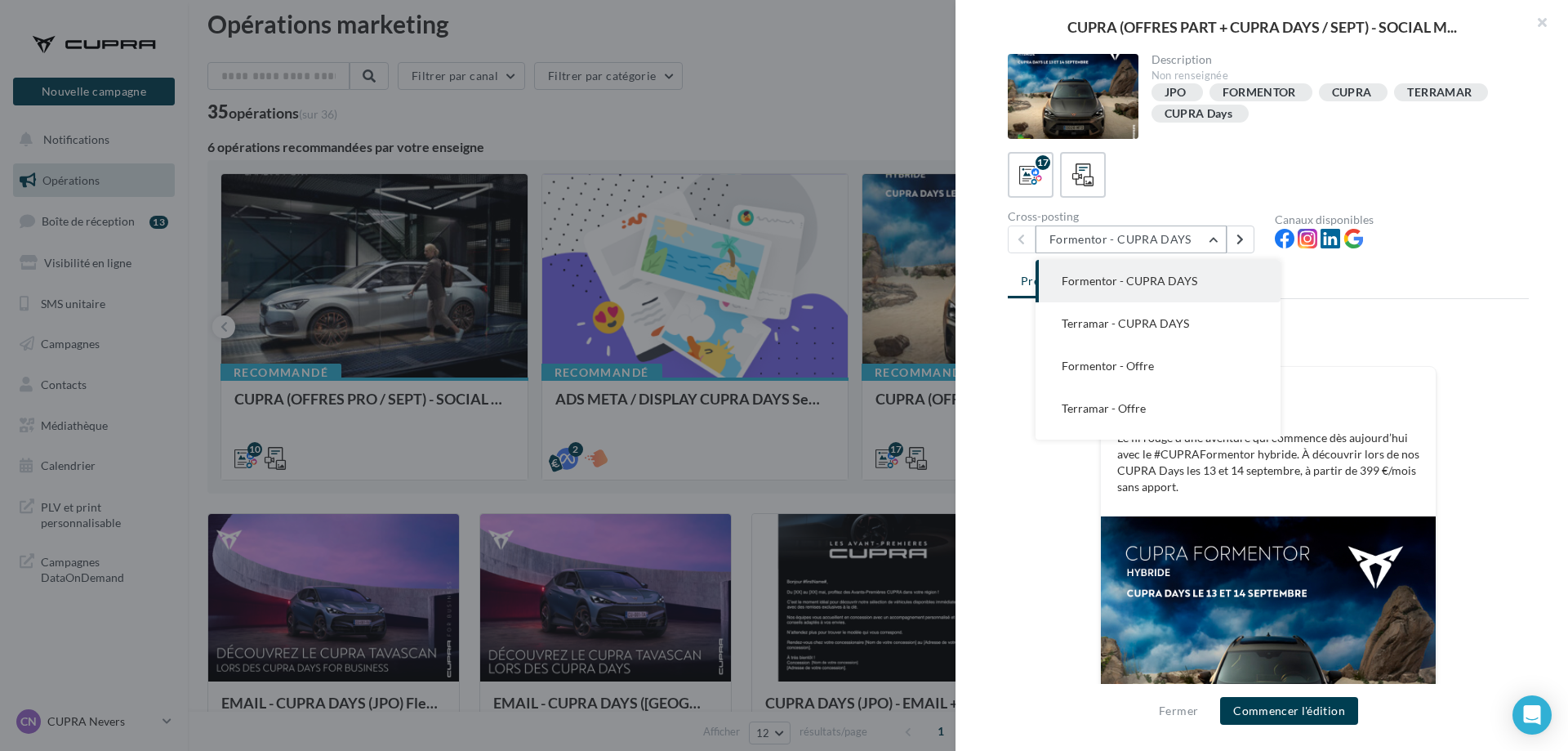
click at [1179, 243] on button "Formentor - CUPRA DAYS" at bounding box center [1131, 239] width 191 height 28
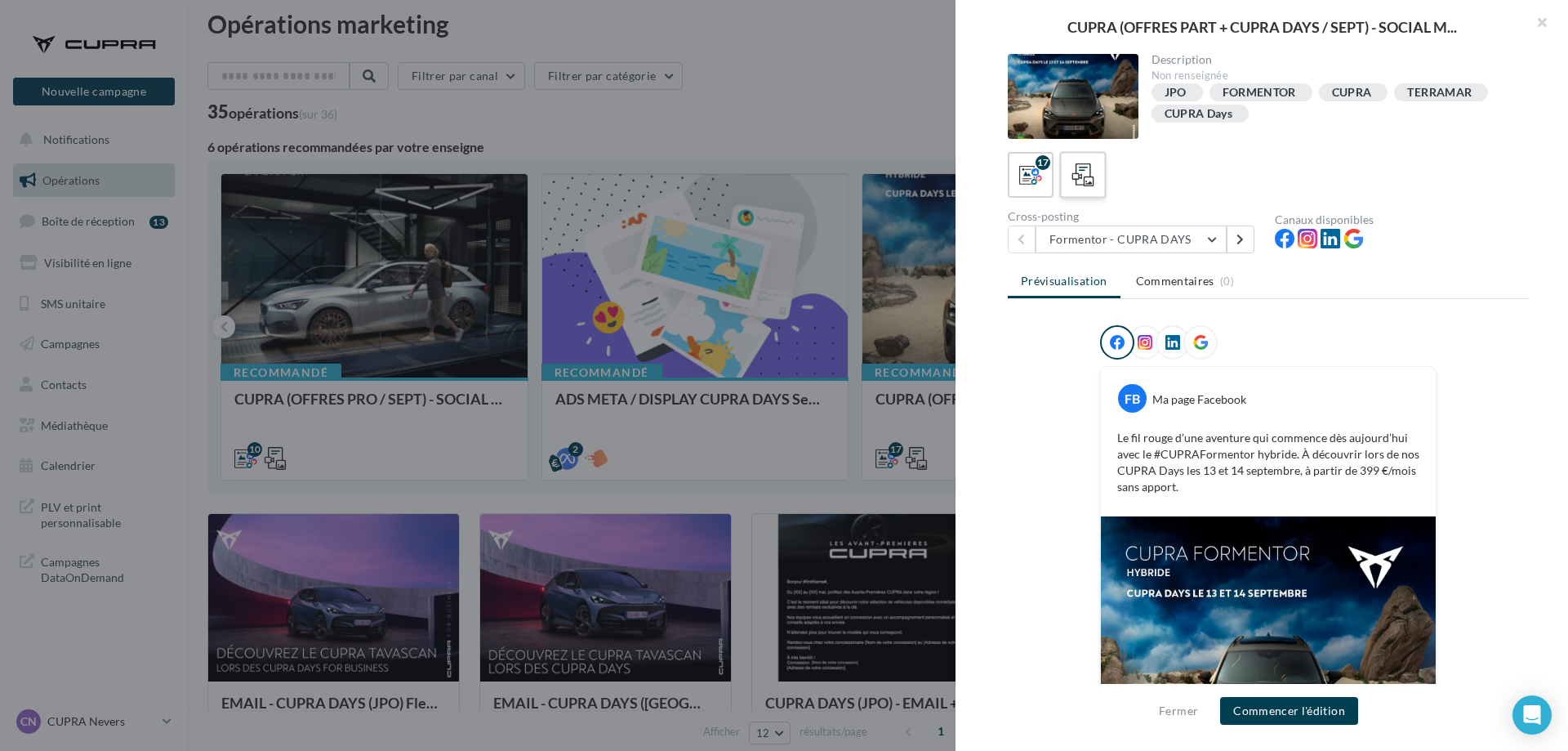
click at [1096, 197] on label at bounding box center [1083, 174] width 47 height 47
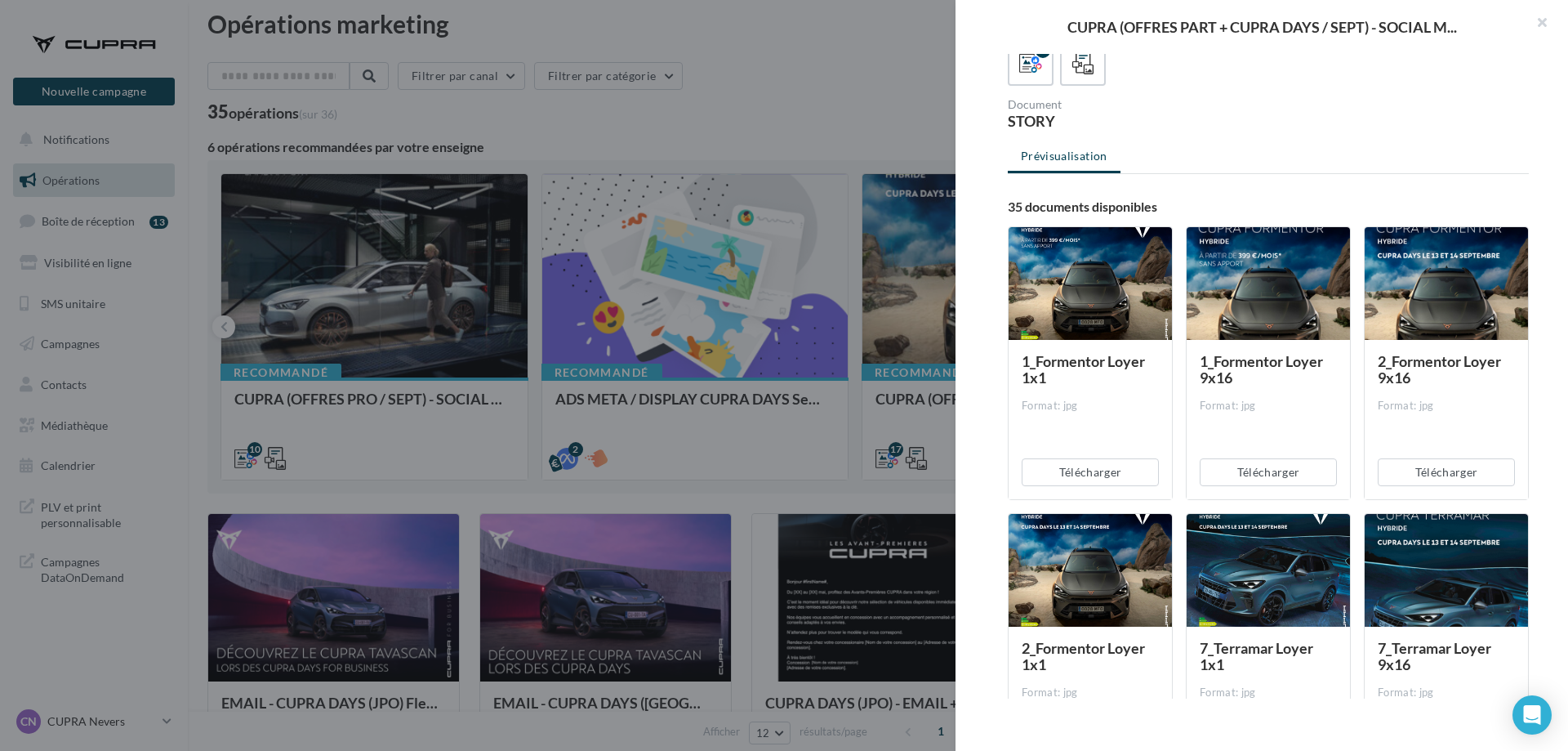
scroll to position [167, 0]
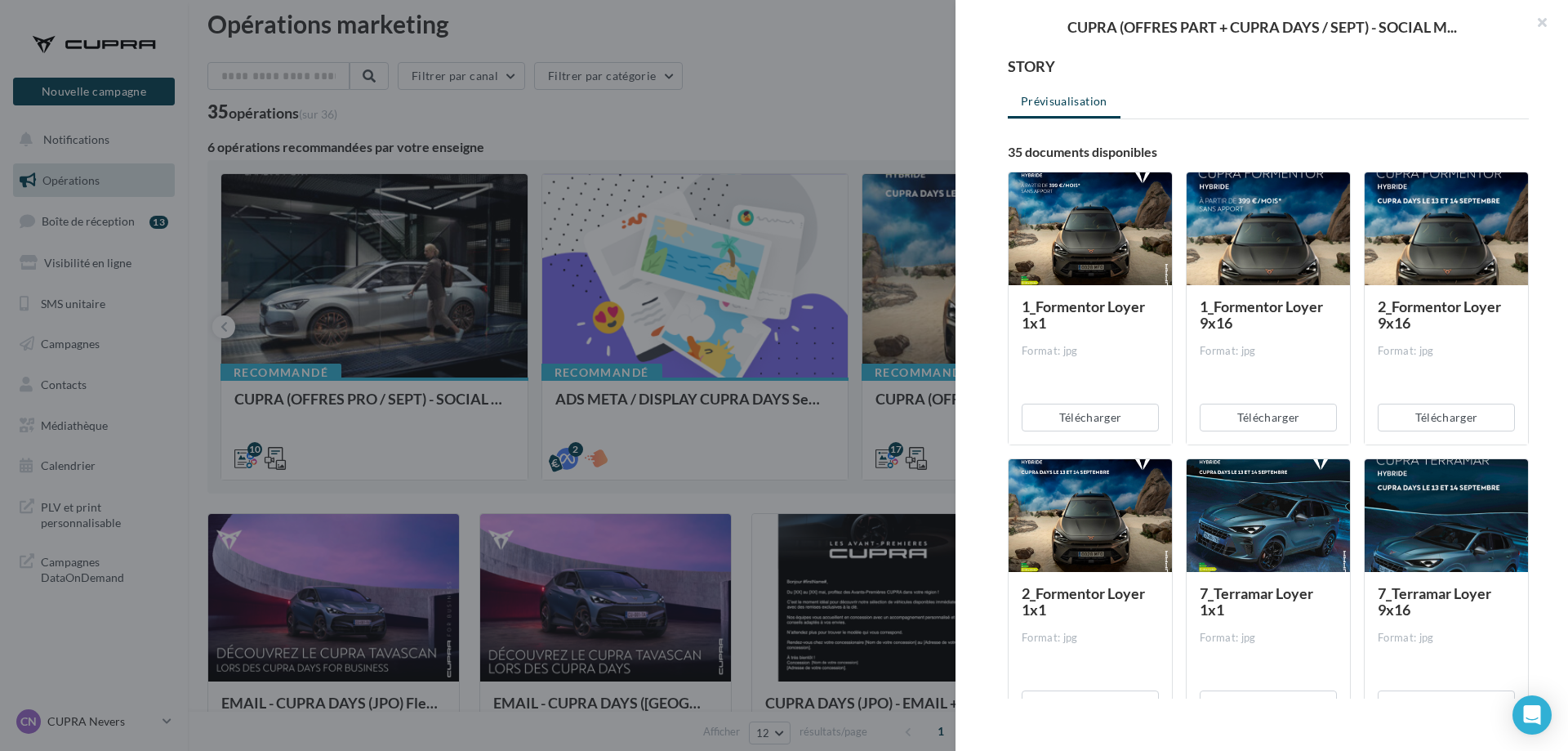
click at [1312, 225] on div at bounding box center [1268, 230] width 163 height 114
click at [1284, 422] on button "Télécharger" at bounding box center [1269, 417] width 137 height 28
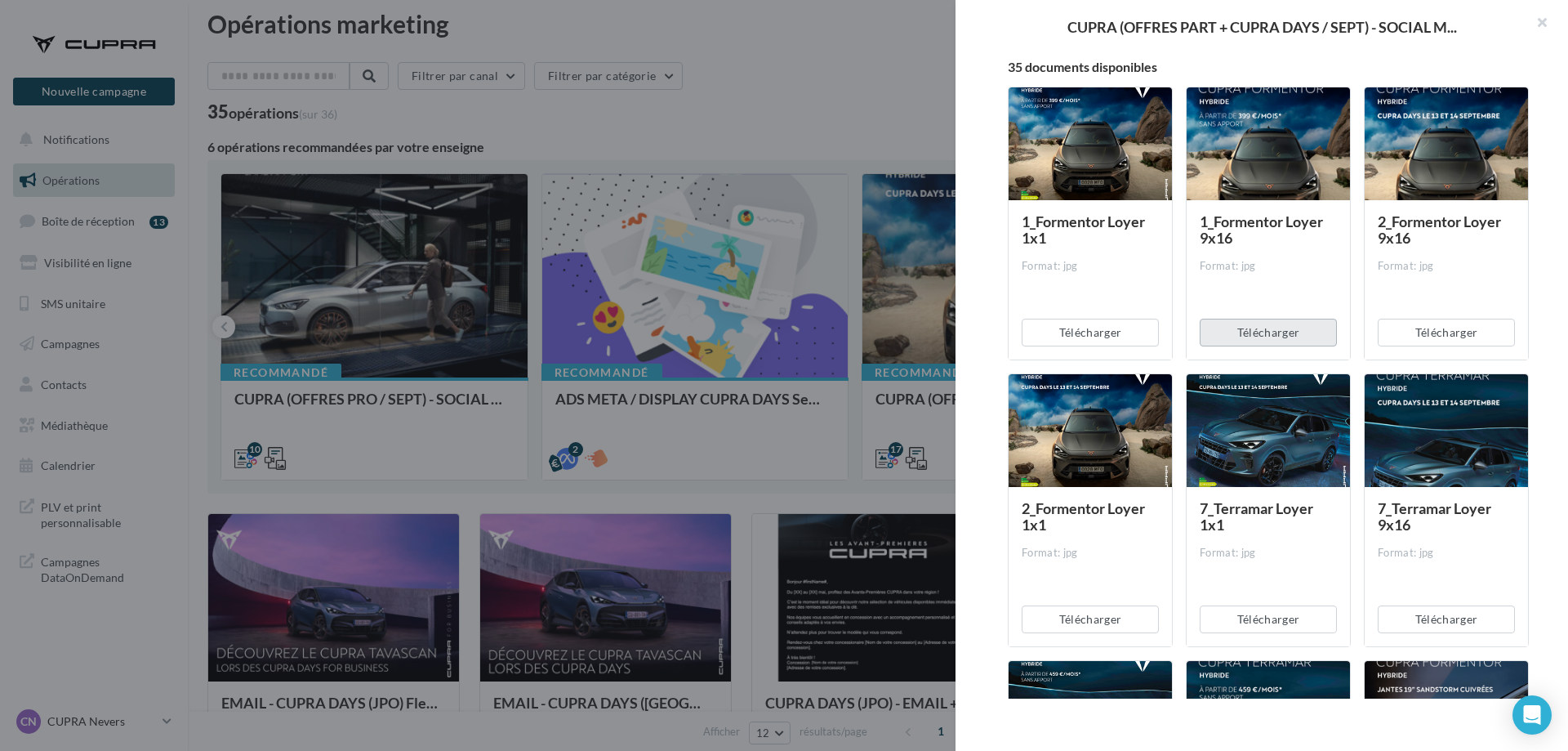
scroll to position [250, 0]
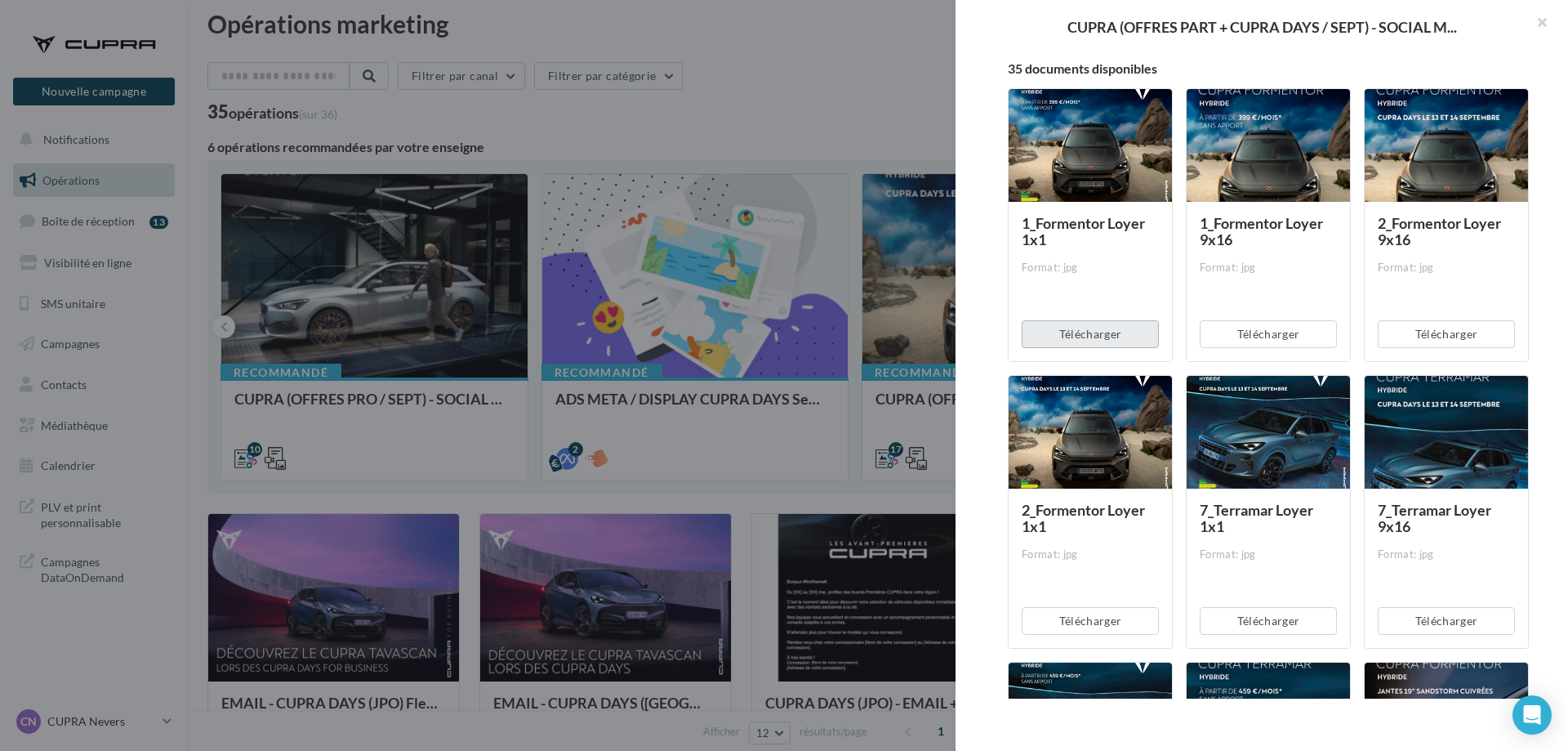
click at [1102, 341] on button "Télécharger" at bounding box center [1090, 334] width 137 height 28
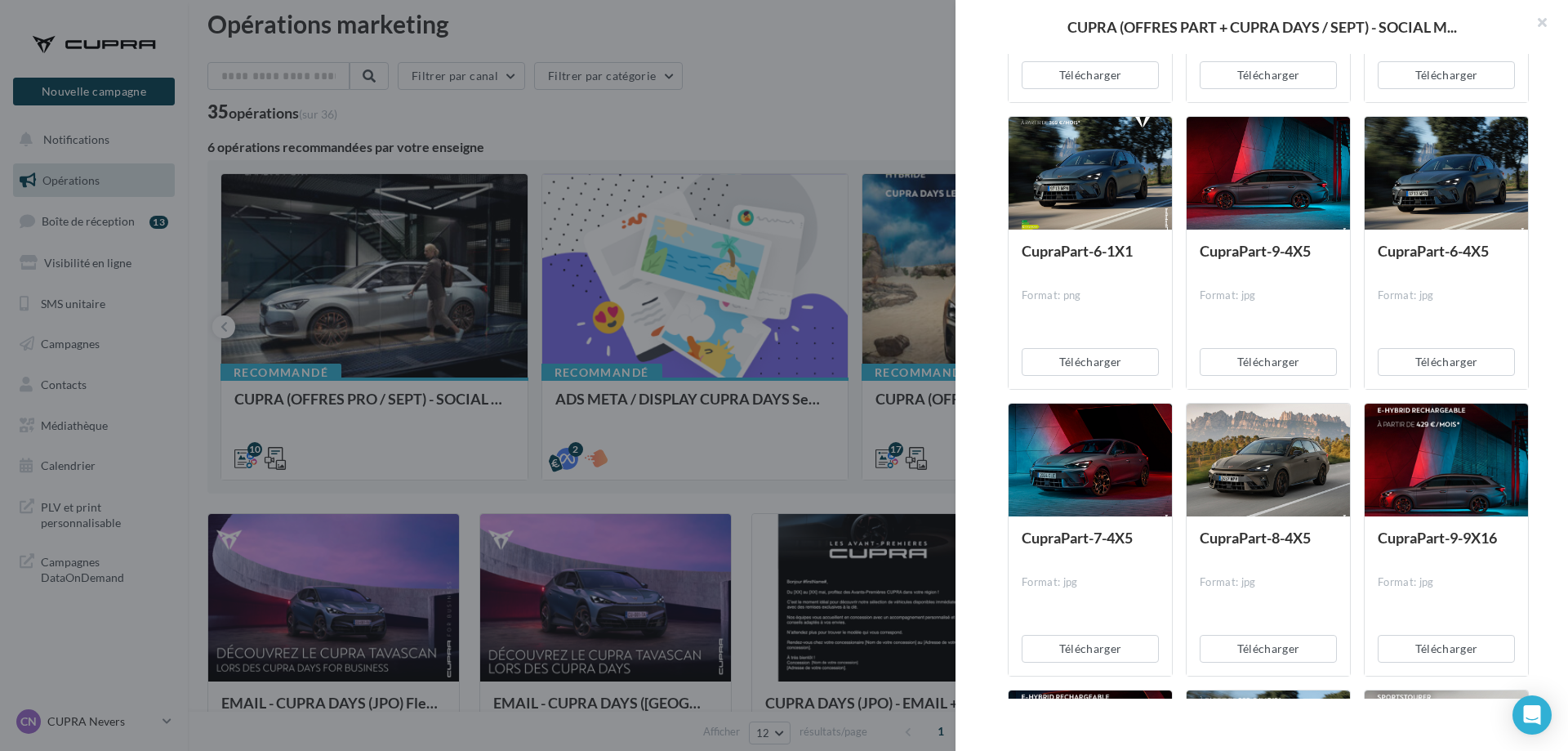
scroll to position [2510, 0]
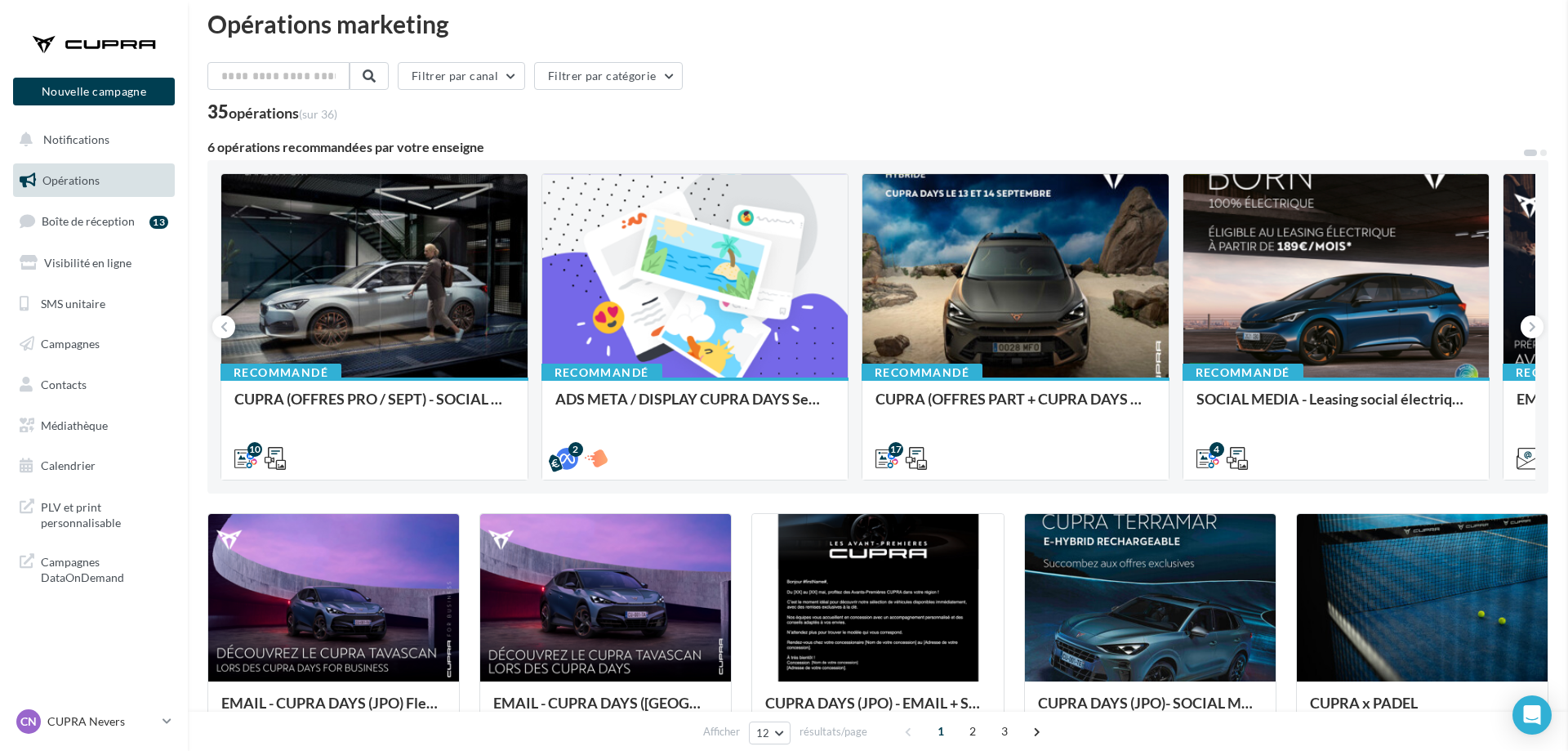
click at [89, 41] on div at bounding box center [94, 44] width 131 height 41
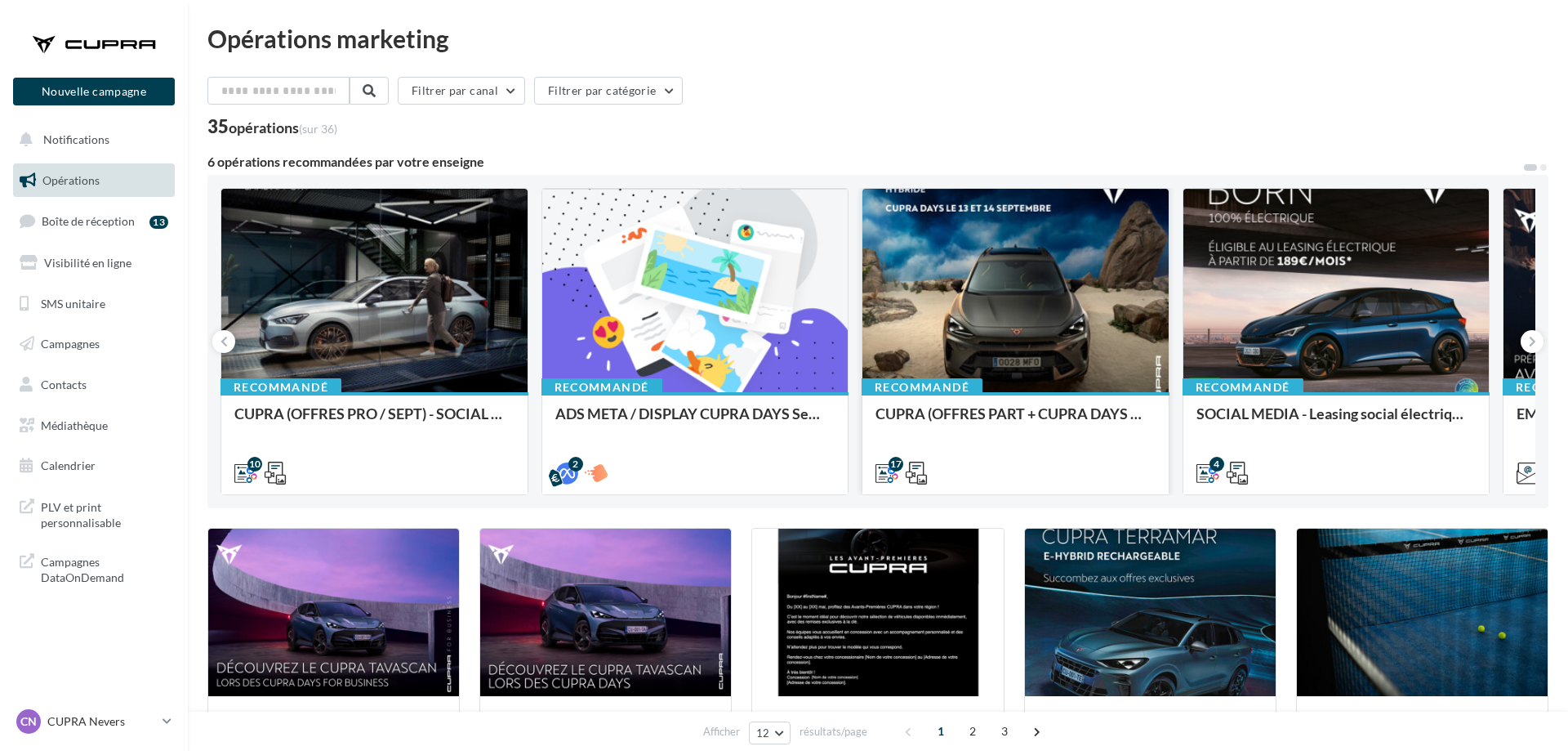
click at [1010, 303] on div at bounding box center [1016, 291] width 307 height 205
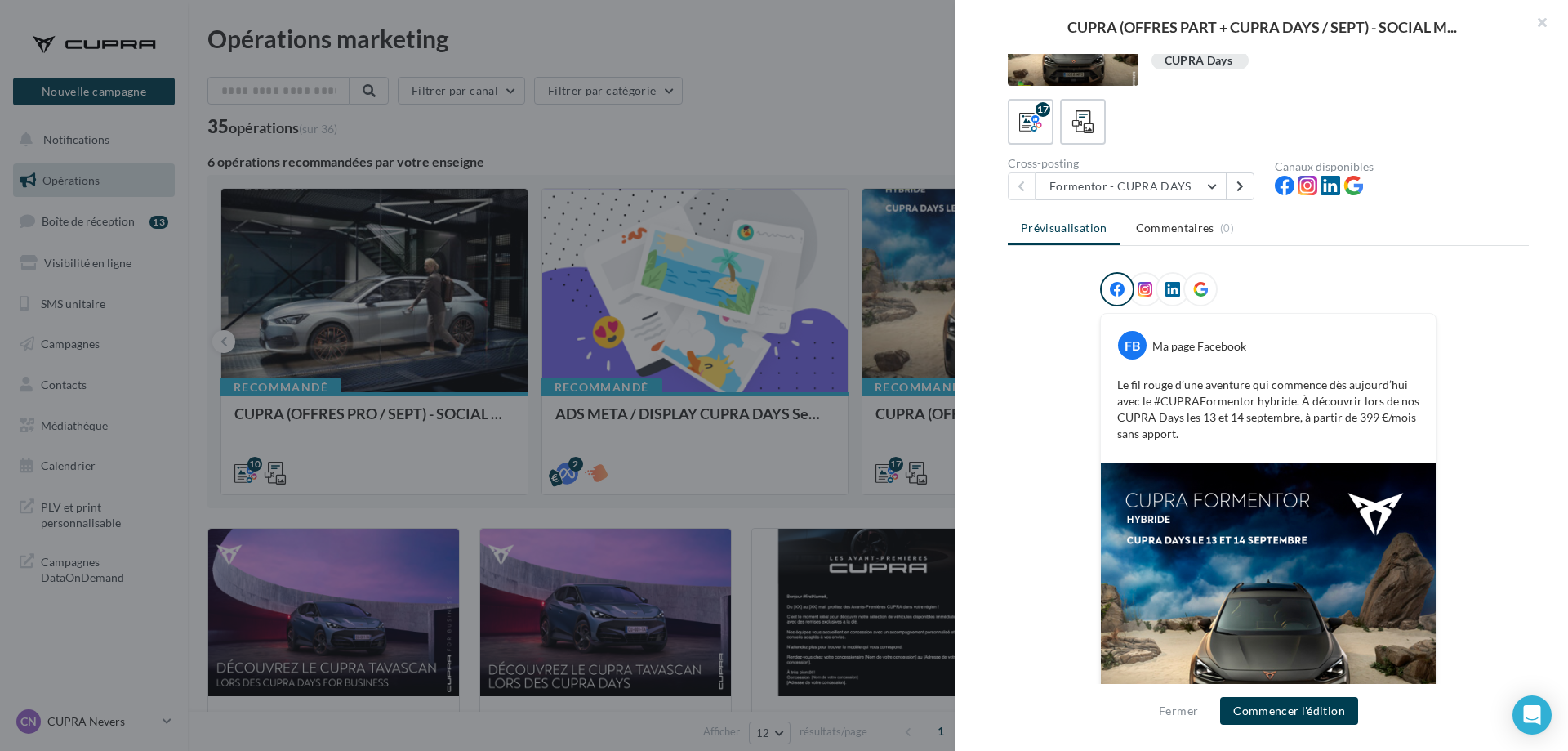
scroll to position [83, 0]
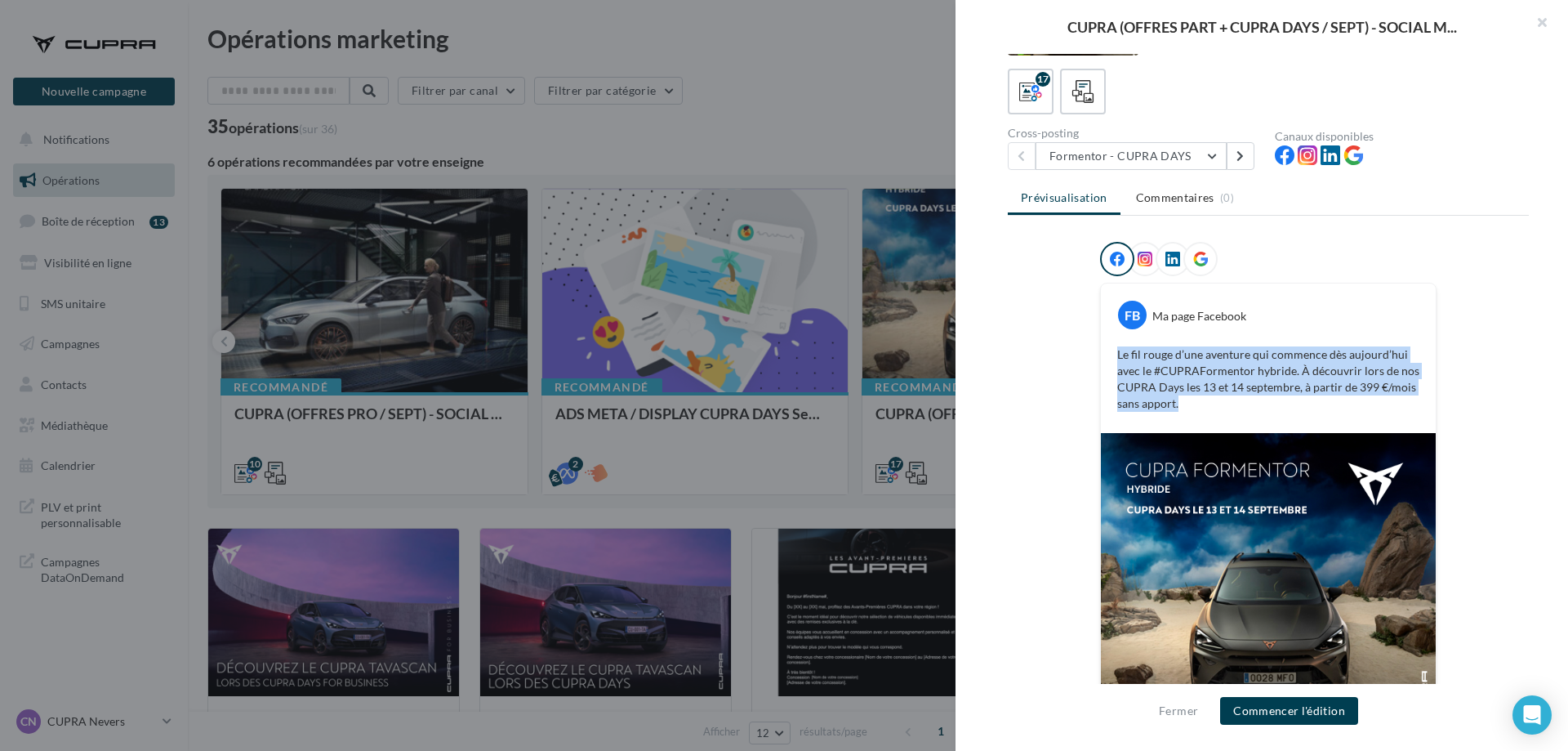
drag, startPoint x: 1165, startPoint y: 356, endPoint x: 1263, endPoint y: 405, distance: 109.6
click at [1263, 405] on div "Le fil rouge d’une aventure qui commence dès aujourd’hui avec le #CUPRAFormento…" at bounding box center [1269, 379] width 327 height 74
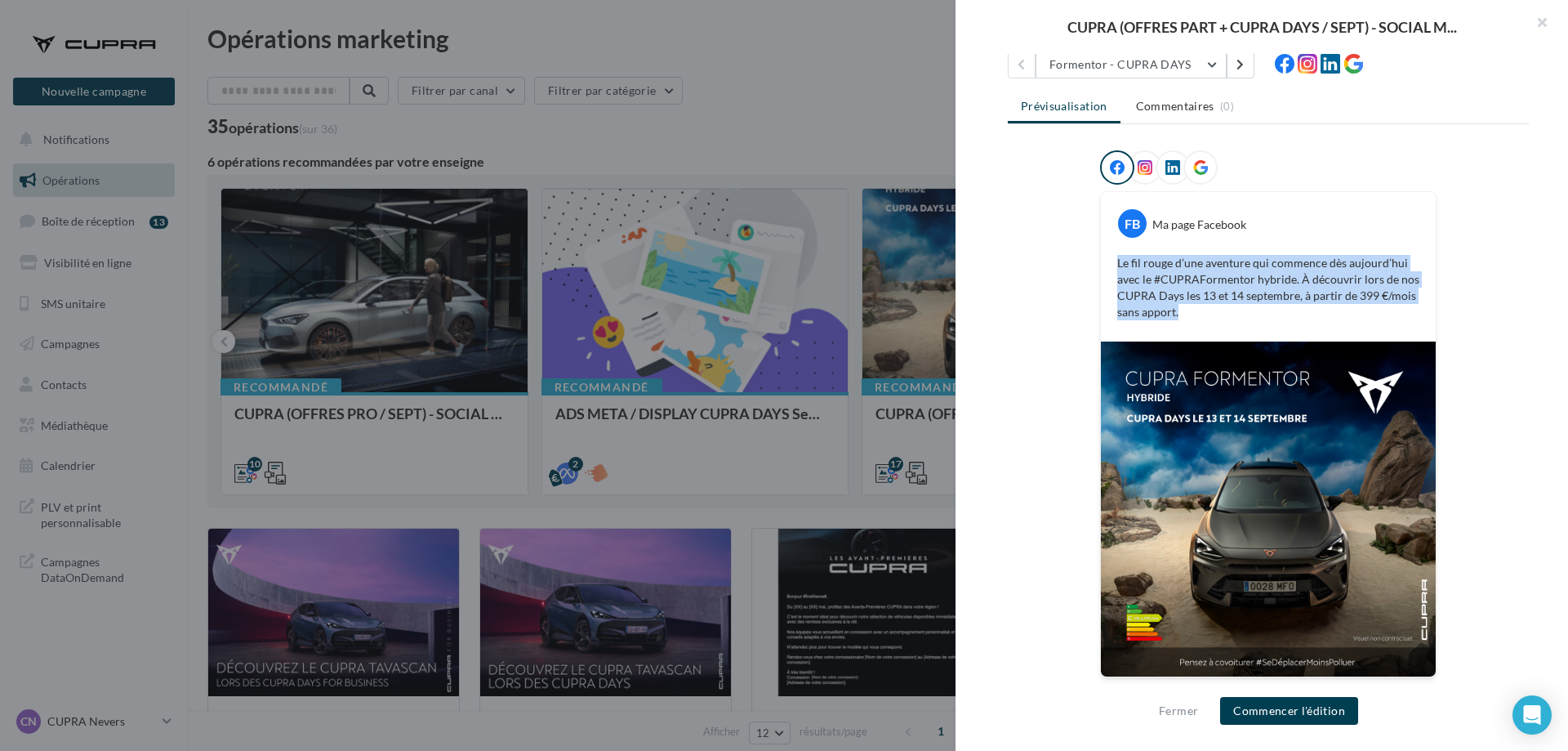
scroll to position [0, 0]
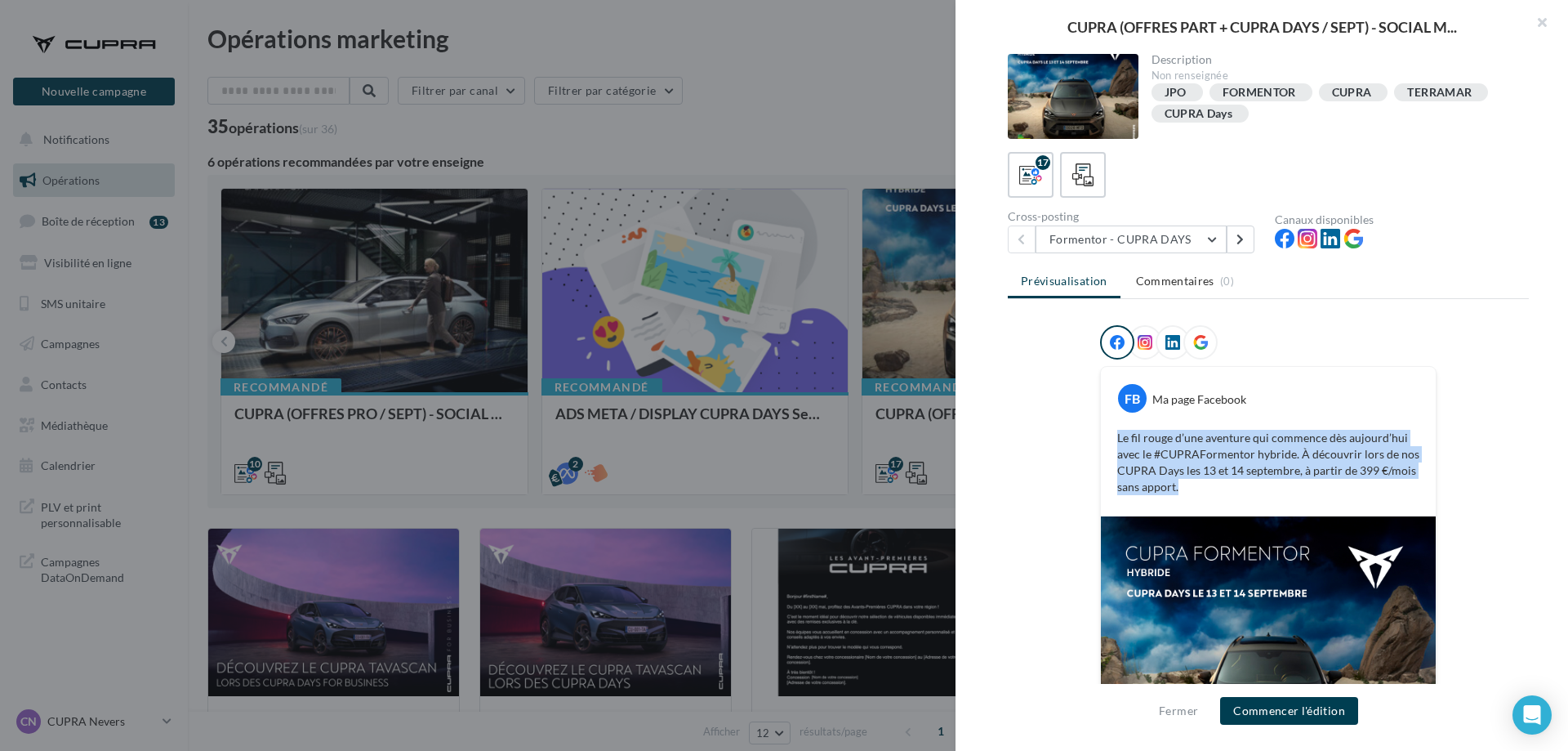
copy p "Le fil rouge d’une aventure qui commence dès aujourd’hui avec le #CUPRAFormento…"
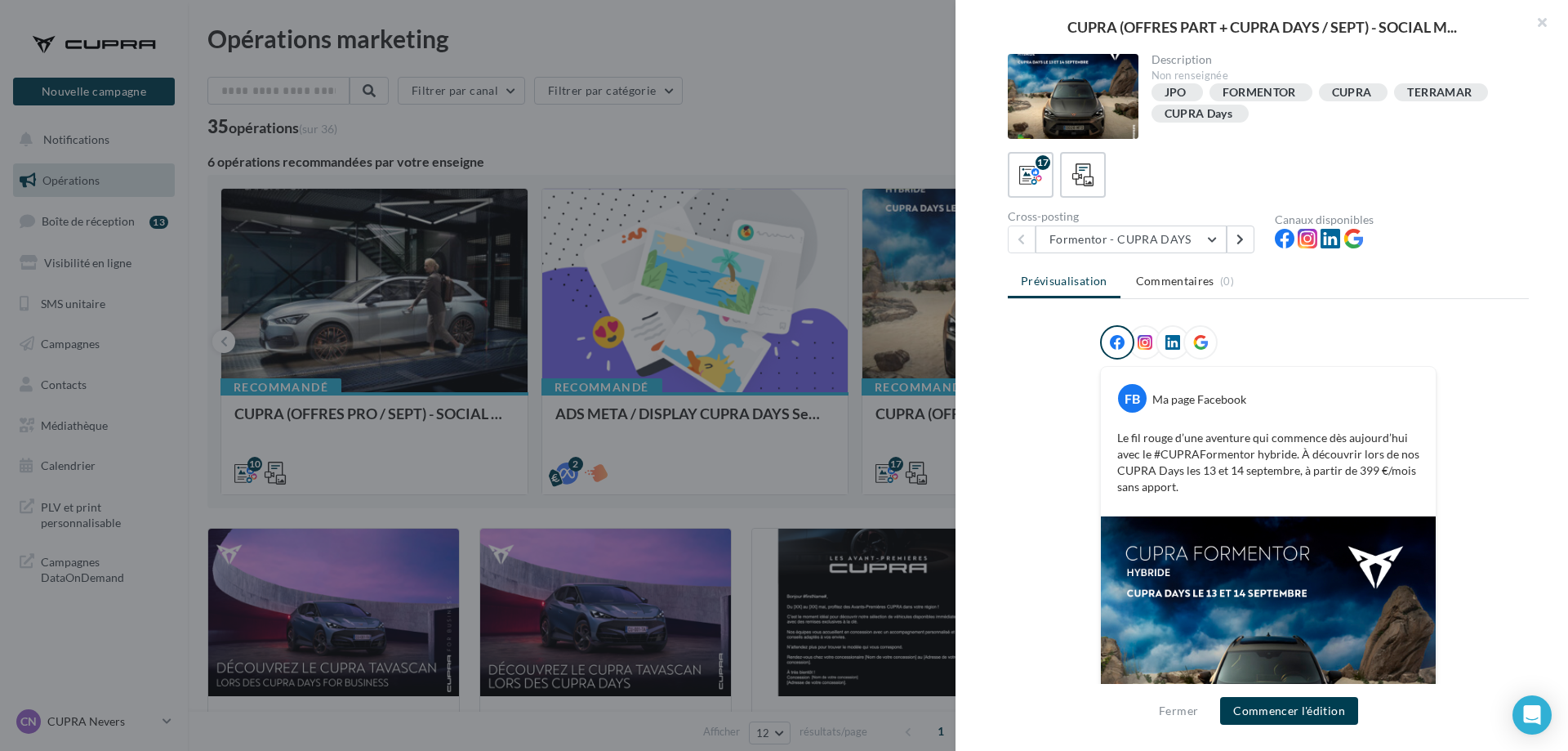
click at [125, 621] on div "CUPRA (OFFRES PART + CUPRA DAYS / SEPT) - SOCIAL M... Description Non renseigné…" at bounding box center [784, 376] width 1568 height 751
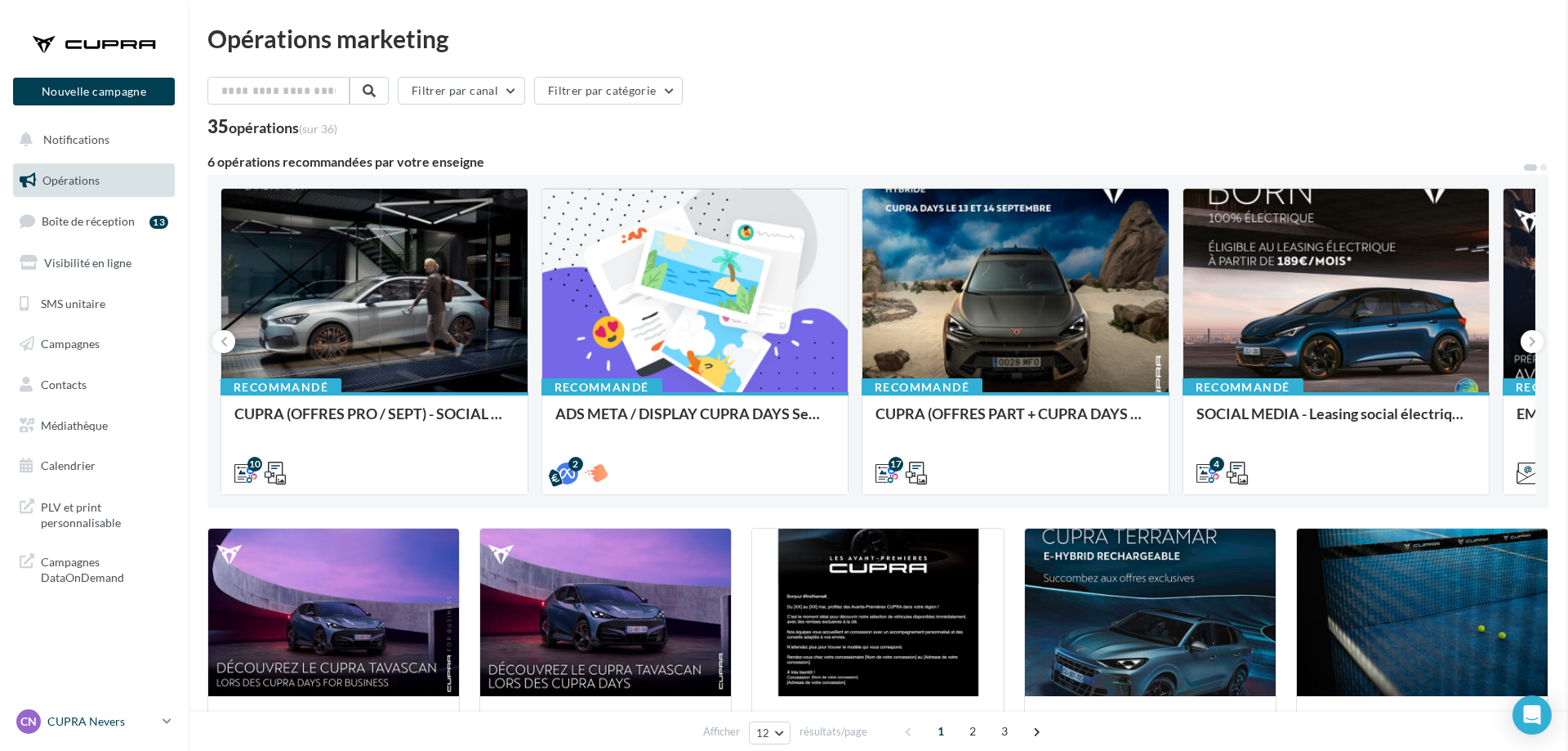
click at [96, 711] on div "CN CUPRA Nevers cupra_nevers" at bounding box center [85, 721] width 140 height 24
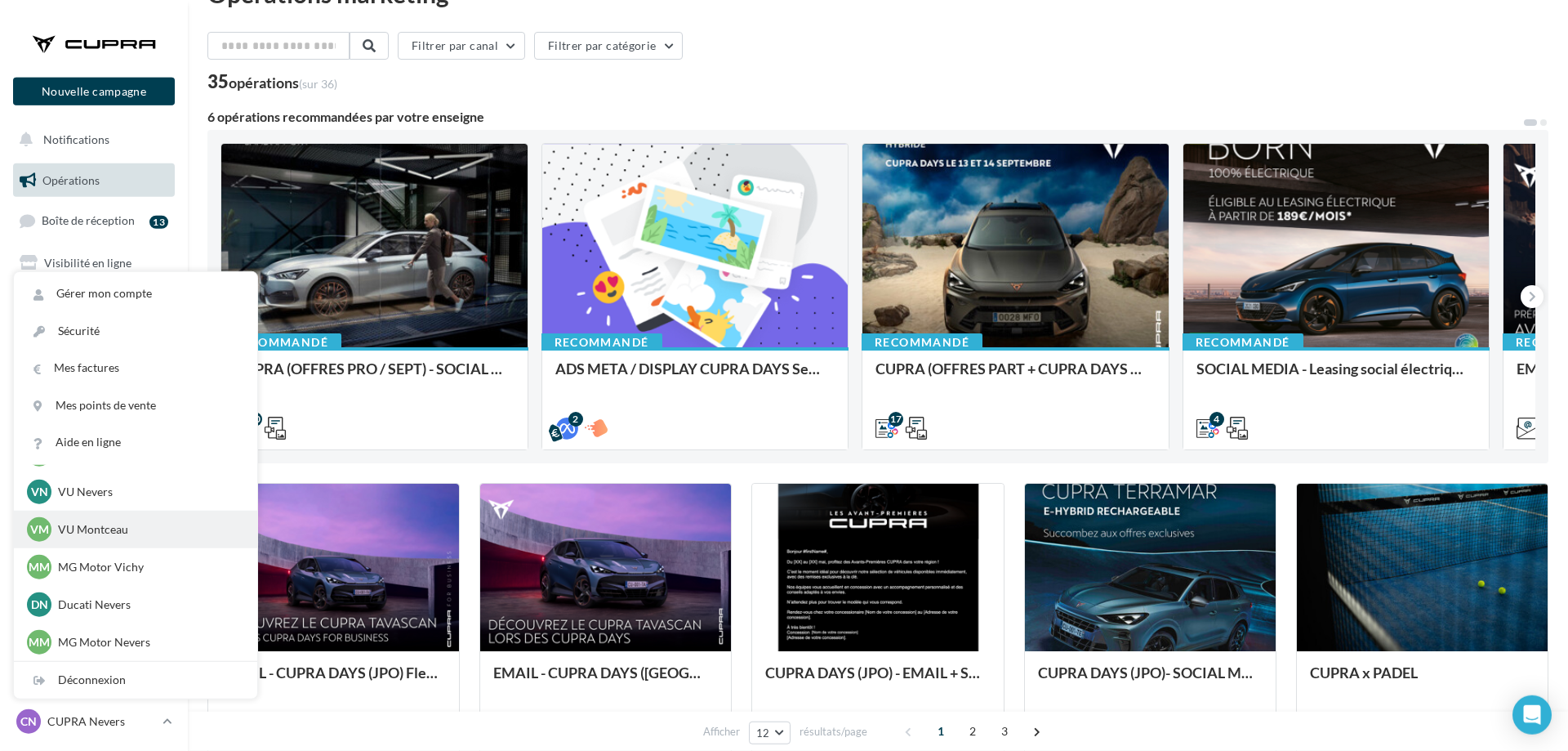
scroll to position [83, 0]
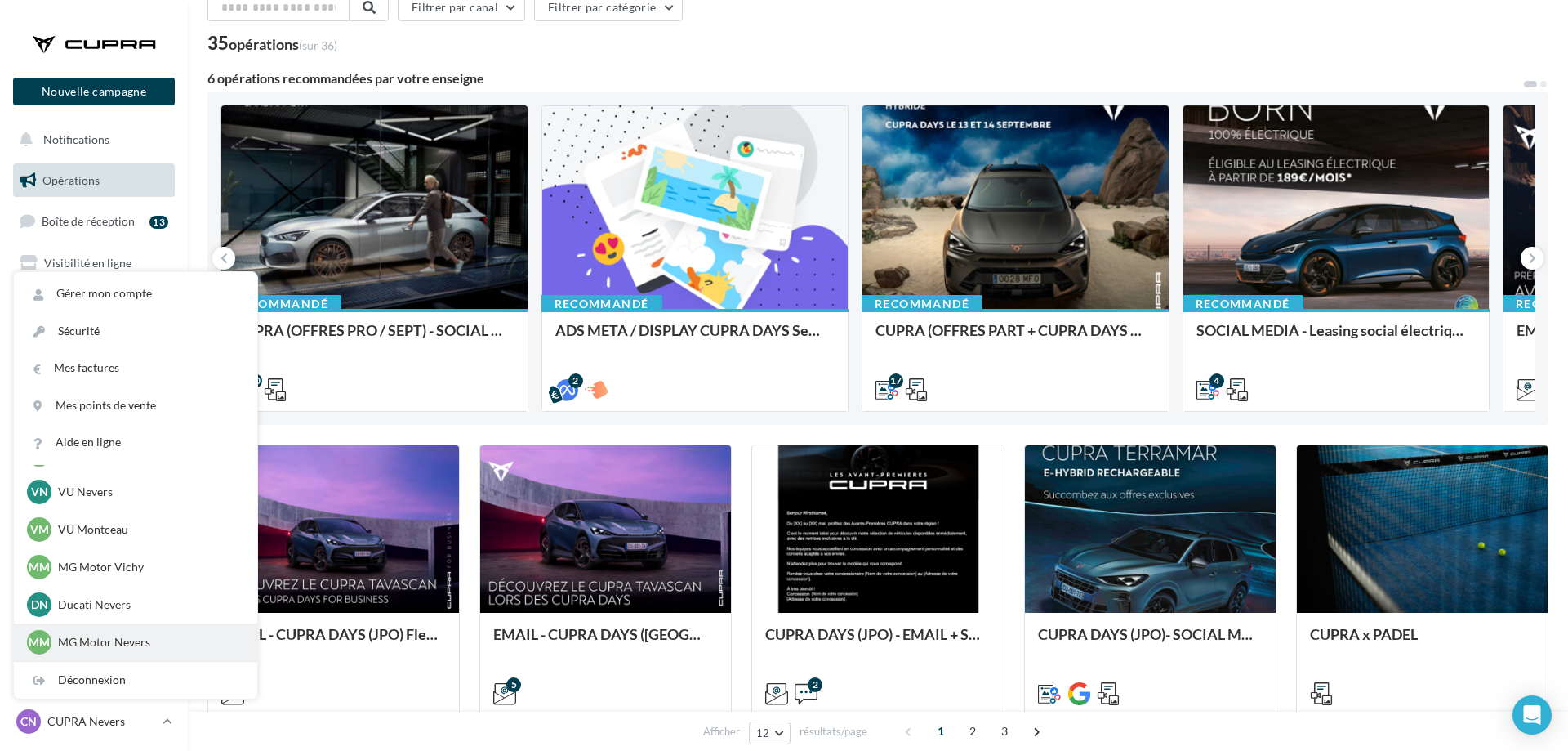
click at [122, 638] on p "MG Motor Nevers" at bounding box center [147, 641] width 179 height 16
